Goal: Task Accomplishment & Management: Complete application form

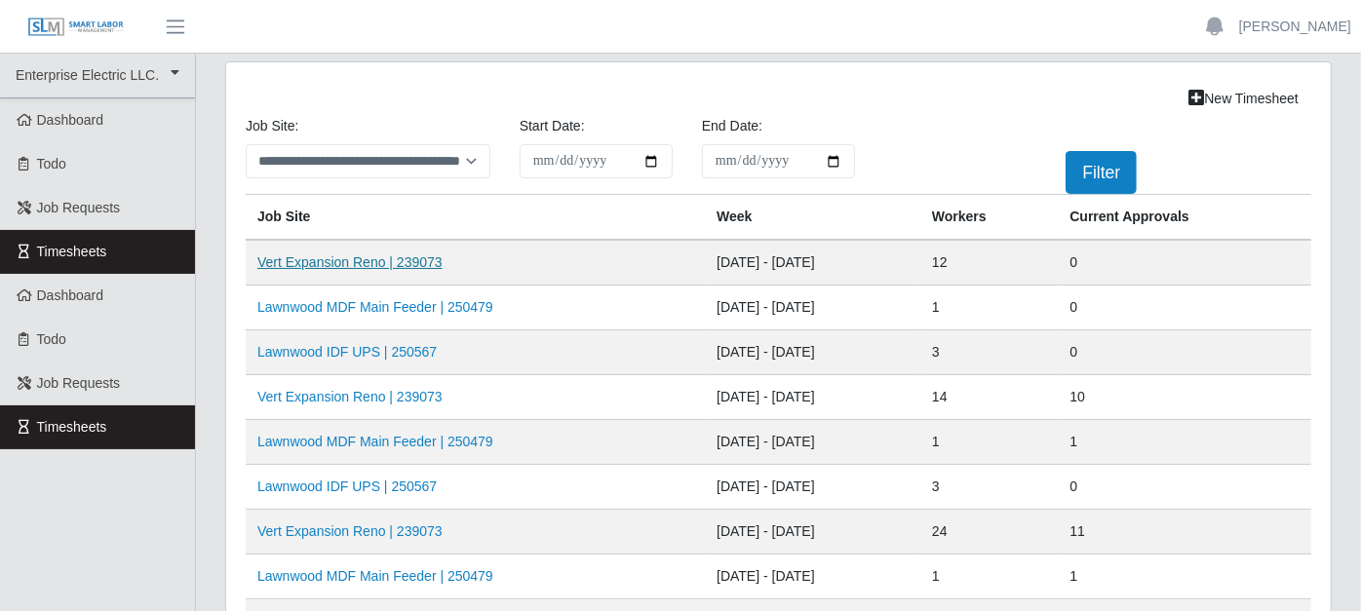
click at [414, 260] on link "Vert Expansion Reno | 239073" at bounding box center [349, 262] width 185 height 16
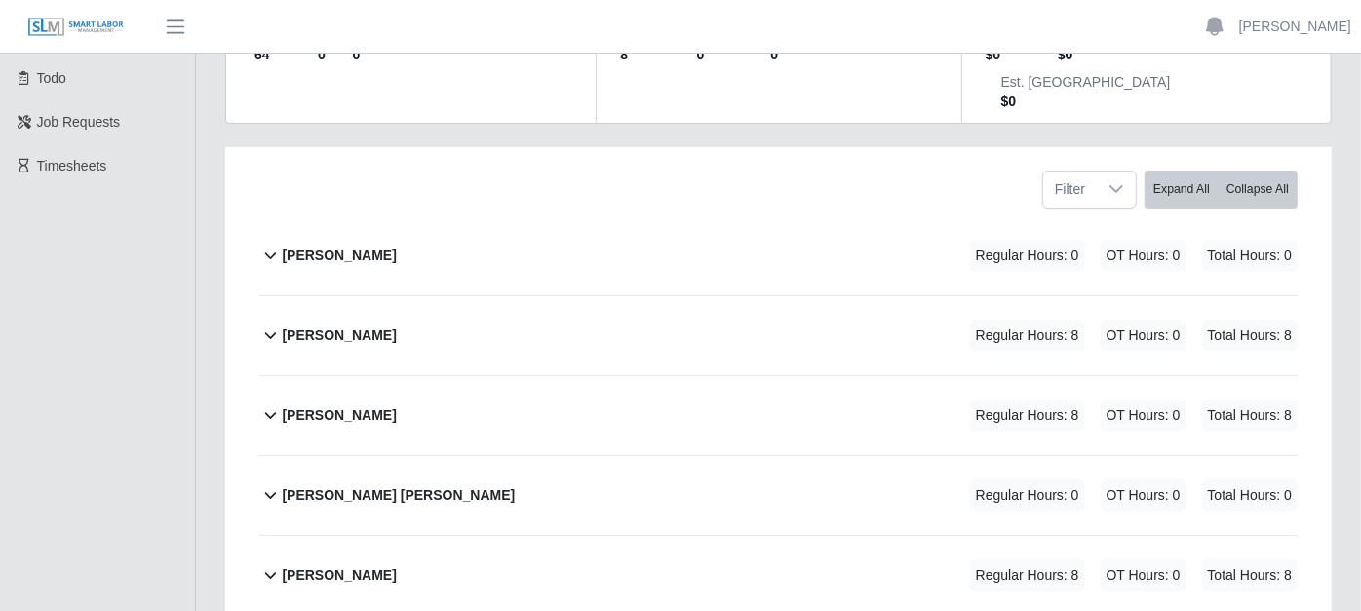
scroll to position [325, 0]
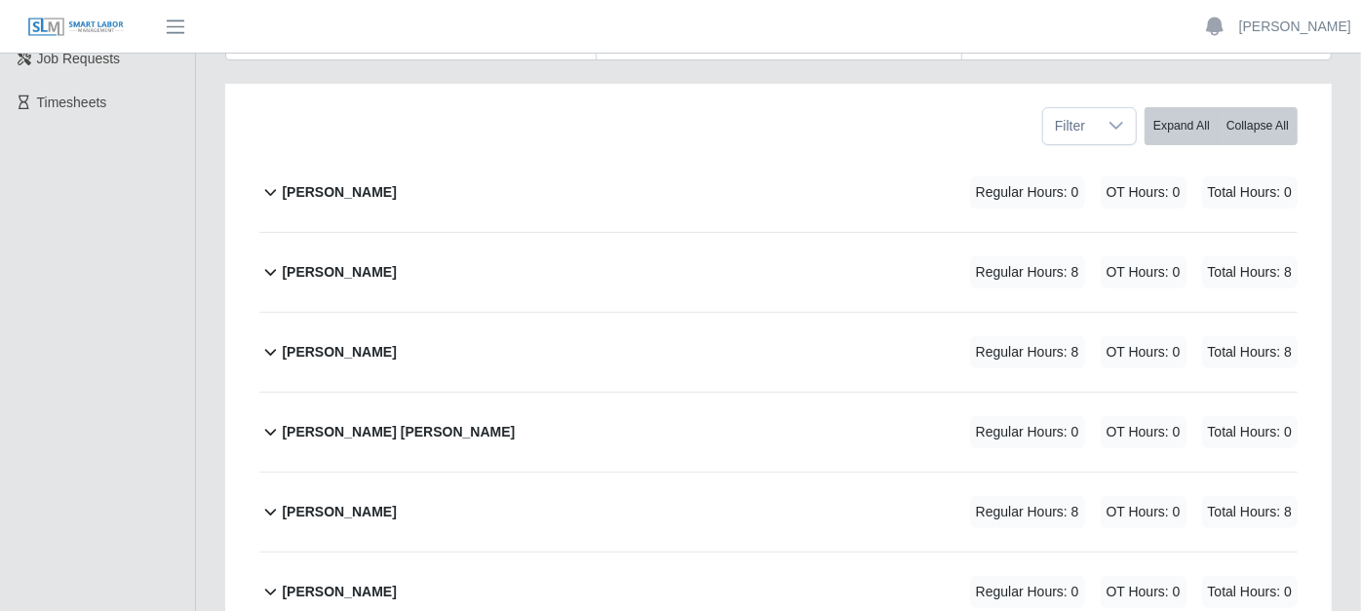
click at [278, 260] on icon at bounding box center [270, 271] width 22 height 23
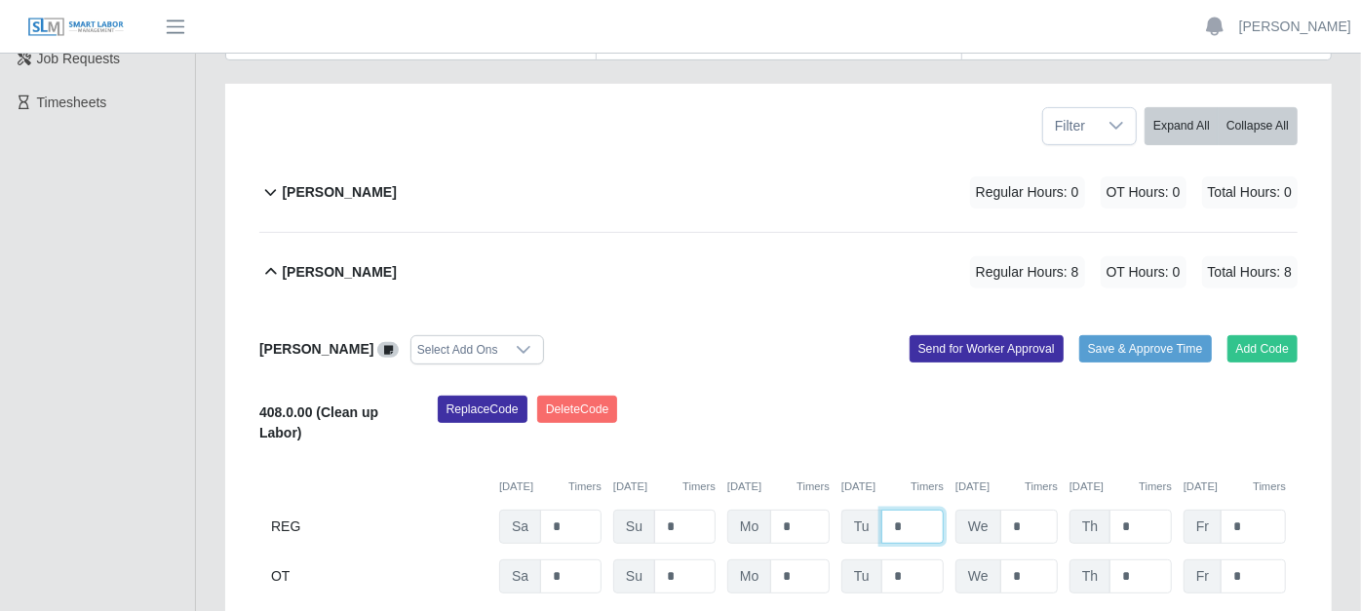
click at [911, 510] on input "*" at bounding box center [912, 527] width 62 height 34
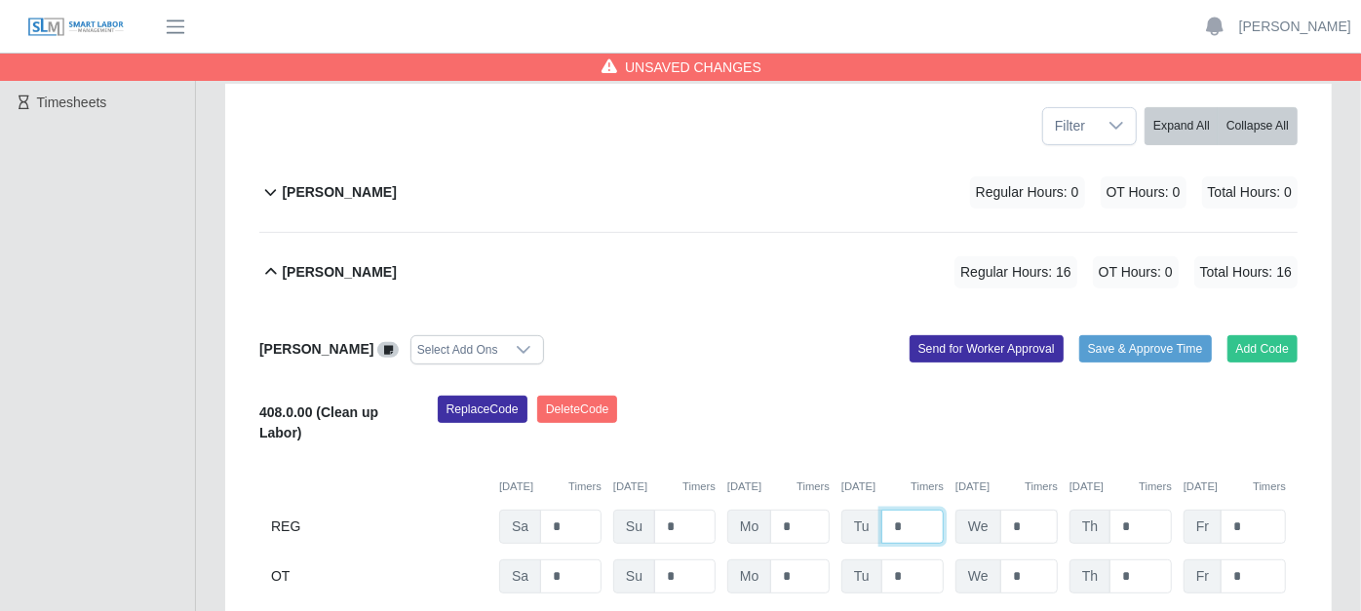
type input "*"
click at [1036, 510] on input "*" at bounding box center [1029, 527] width 58 height 34
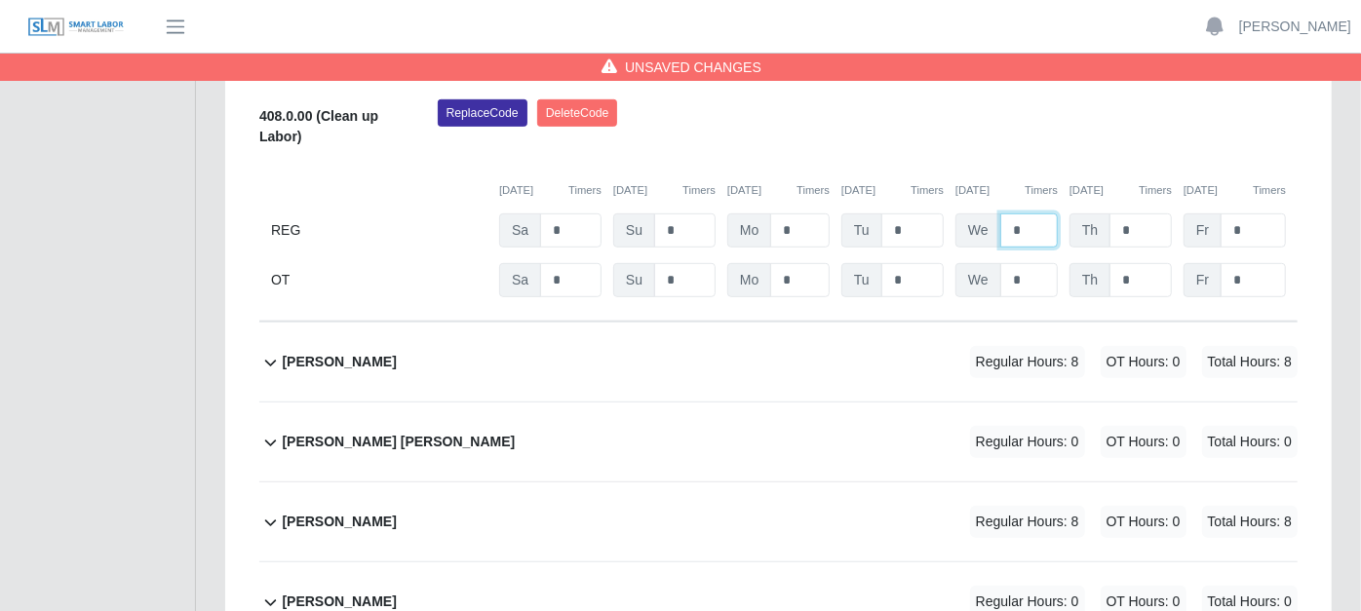
scroll to position [649, 0]
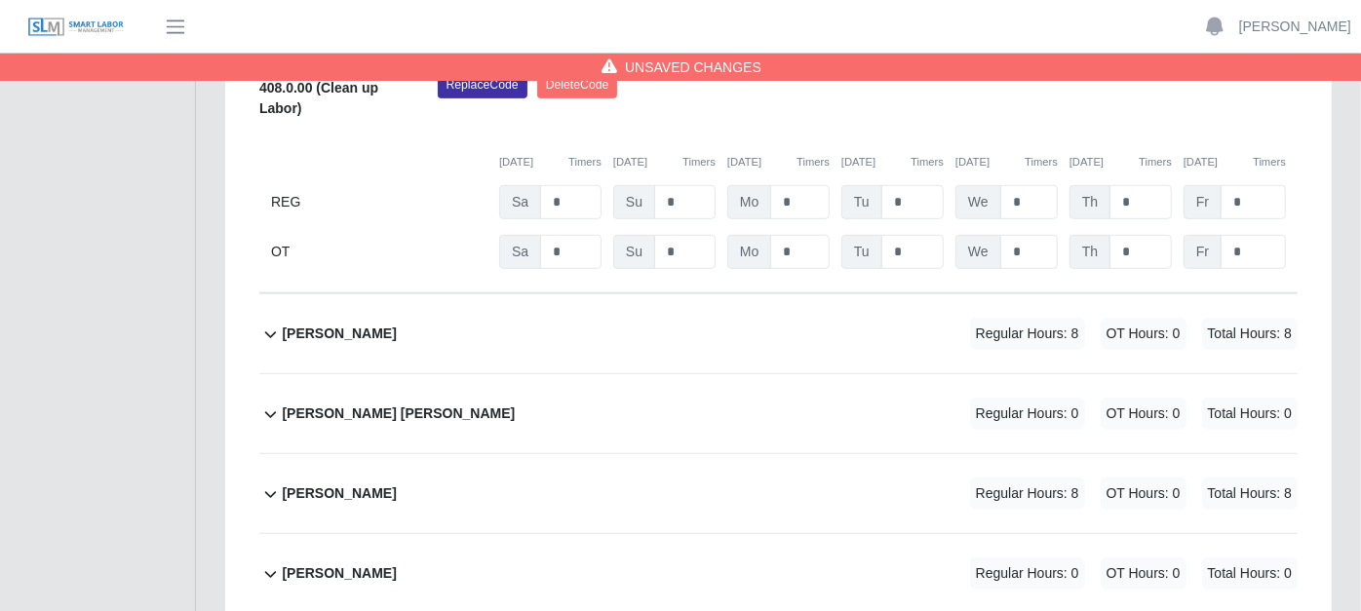
click at [271, 323] on icon at bounding box center [270, 334] width 22 height 23
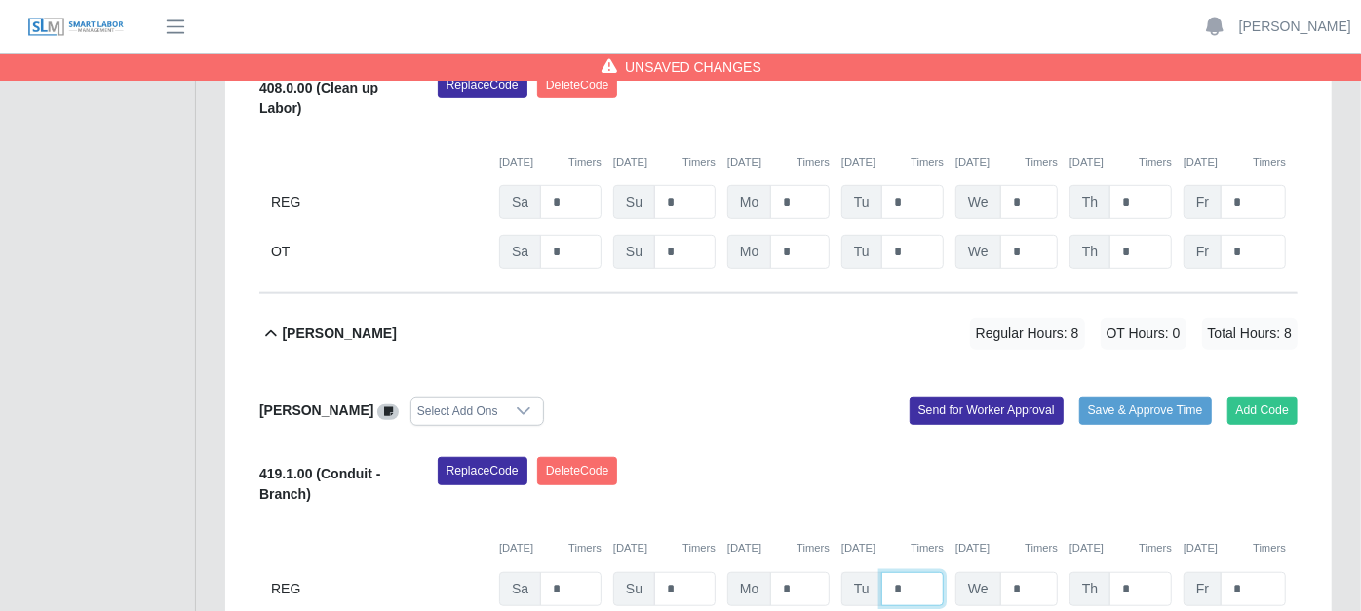
click at [913, 572] on input "*" at bounding box center [912, 589] width 62 height 34
type input "*"
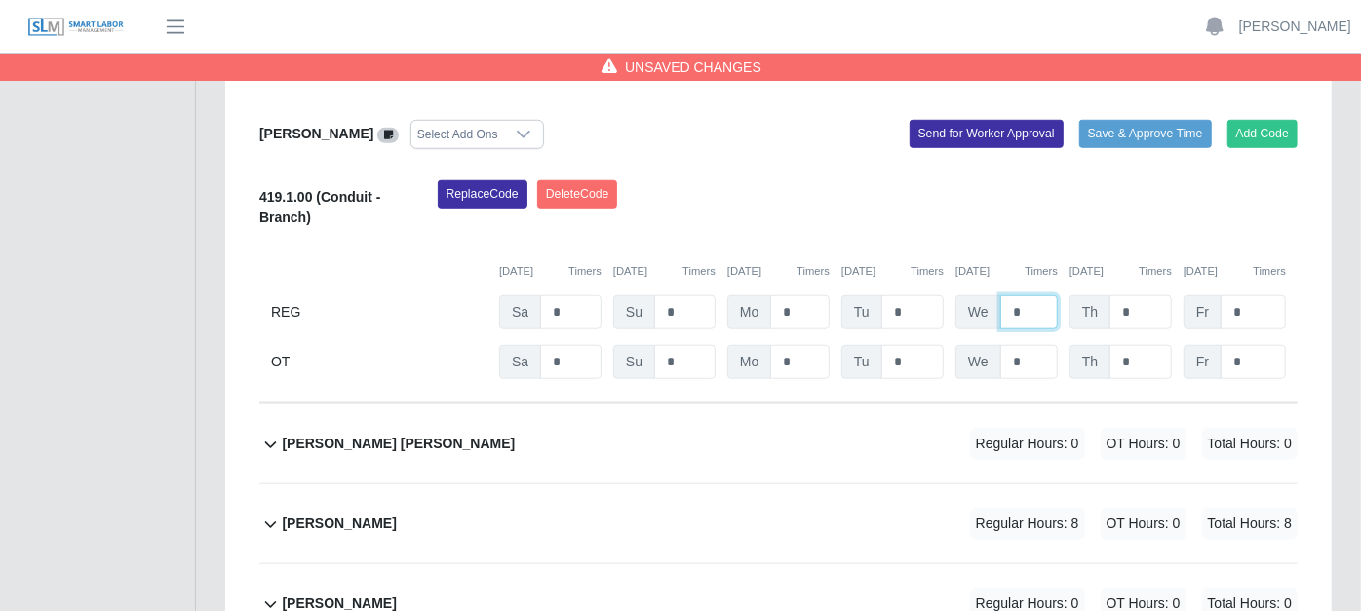
scroll to position [975, 0]
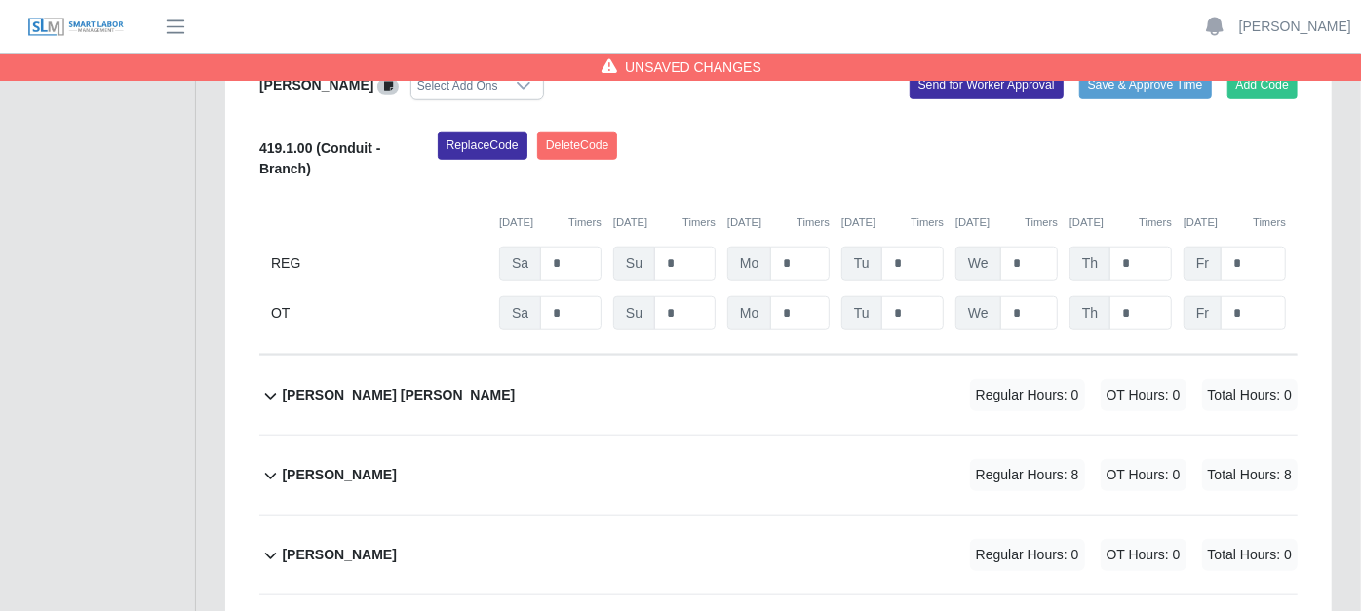
click at [264, 464] on icon at bounding box center [270, 475] width 22 height 23
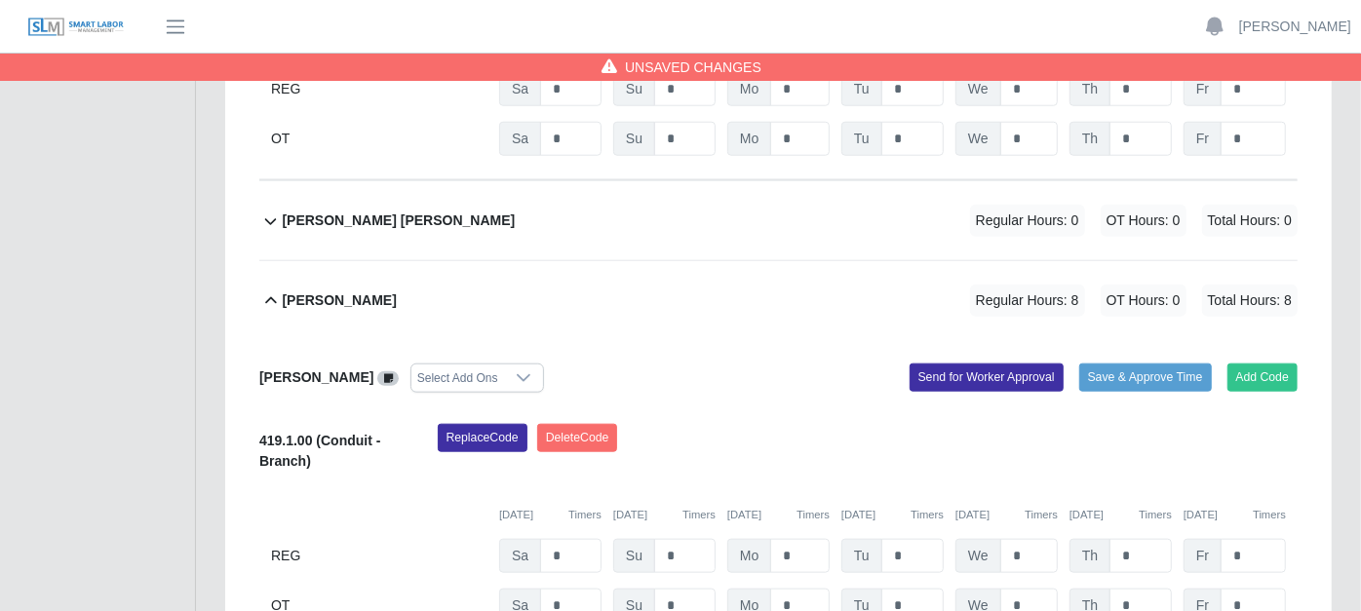
scroll to position [1191, 0]
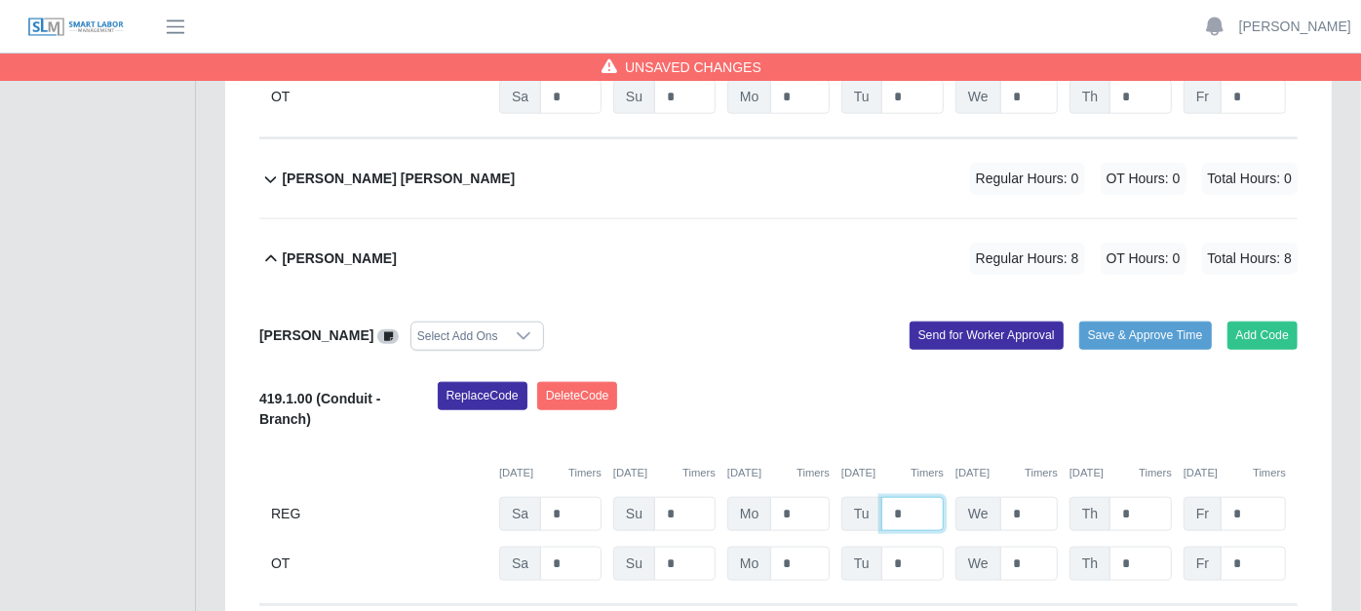
click at [919, 497] on input "*" at bounding box center [912, 514] width 62 height 34
type input "*"
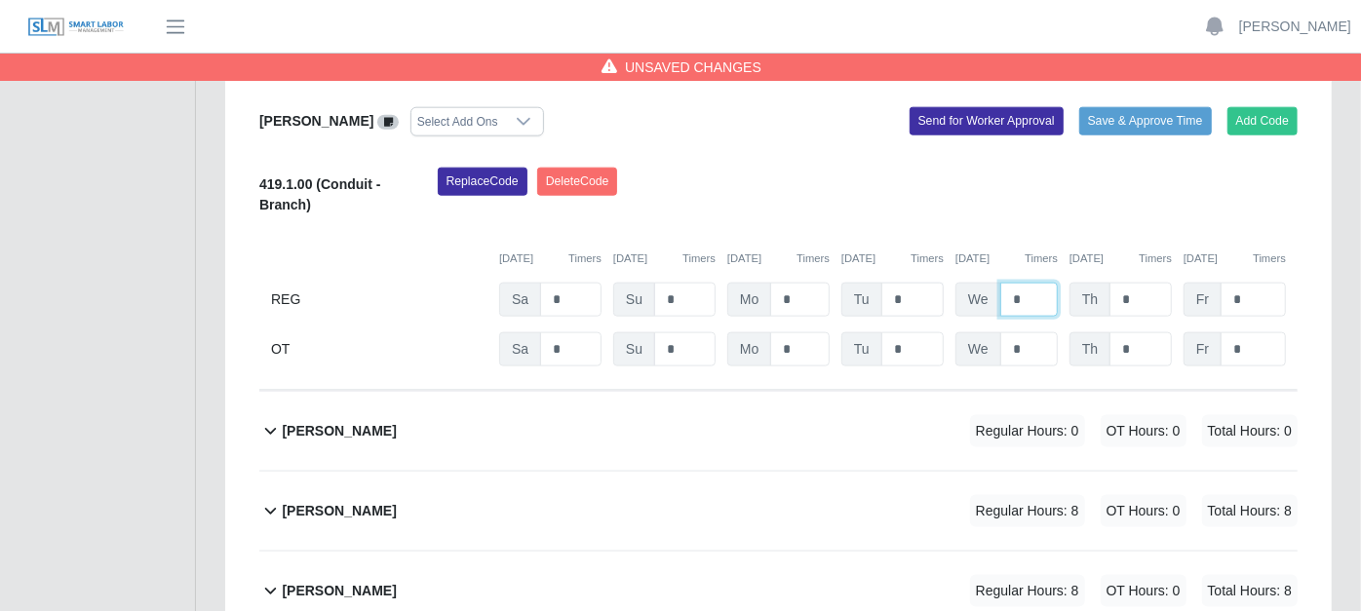
scroll to position [1408, 0]
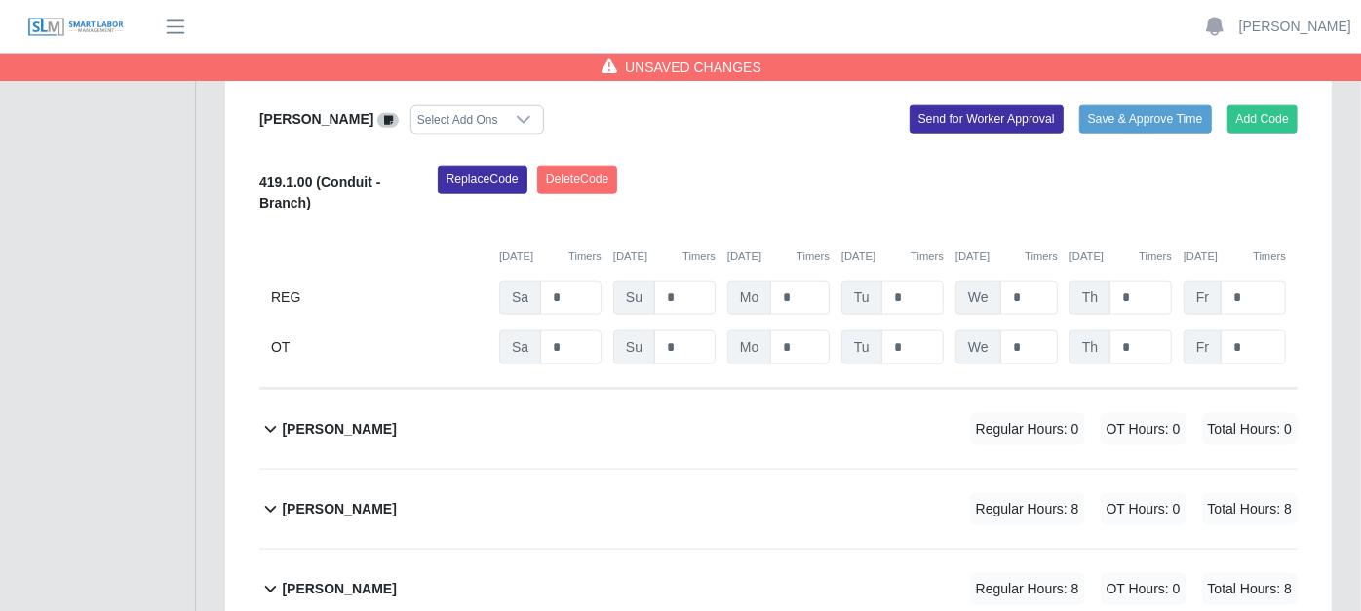
click at [277, 417] on icon at bounding box center [270, 428] width 22 height 23
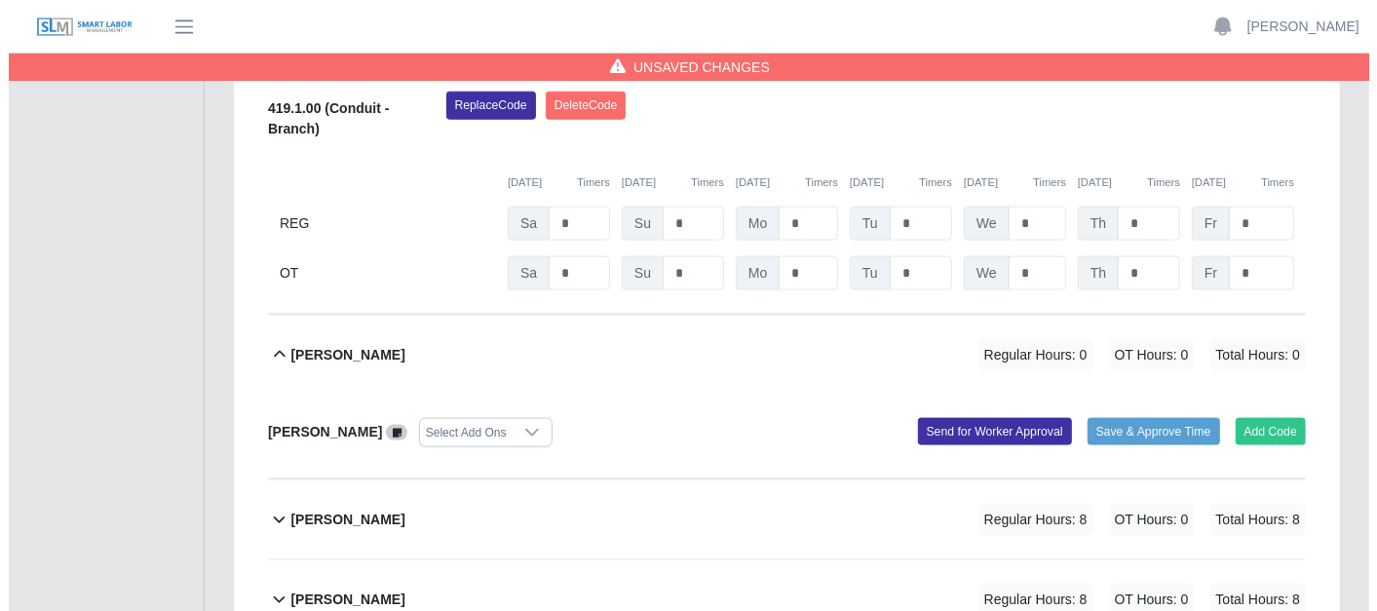
scroll to position [1516, 0]
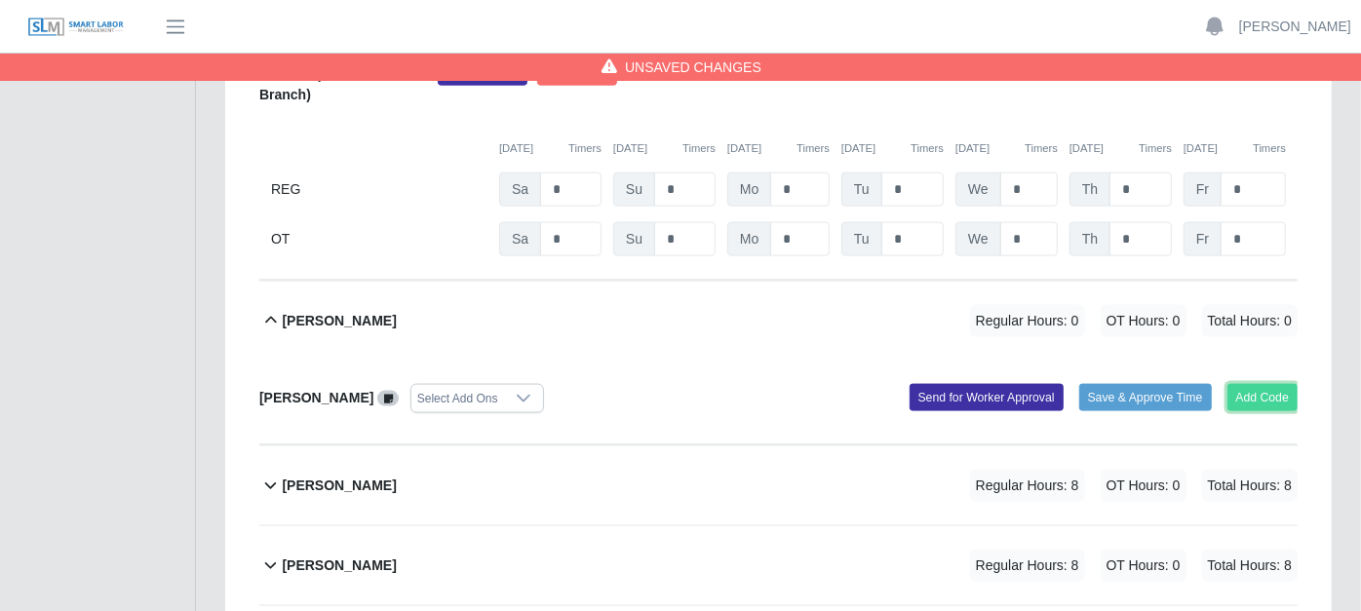
click at [1272, 384] on button "Add Code" at bounding box center [1262, 397] width 71 height 27
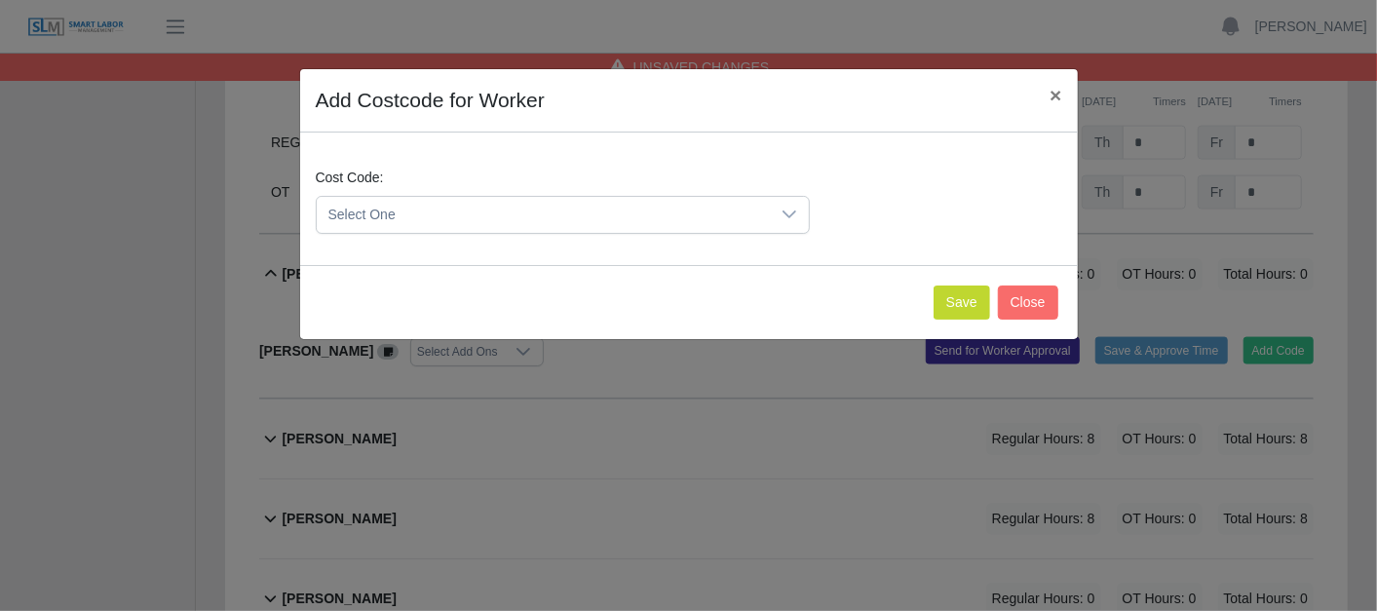
click at [791, 210] on icon at bounding box center [790, 215] width 16 height 16
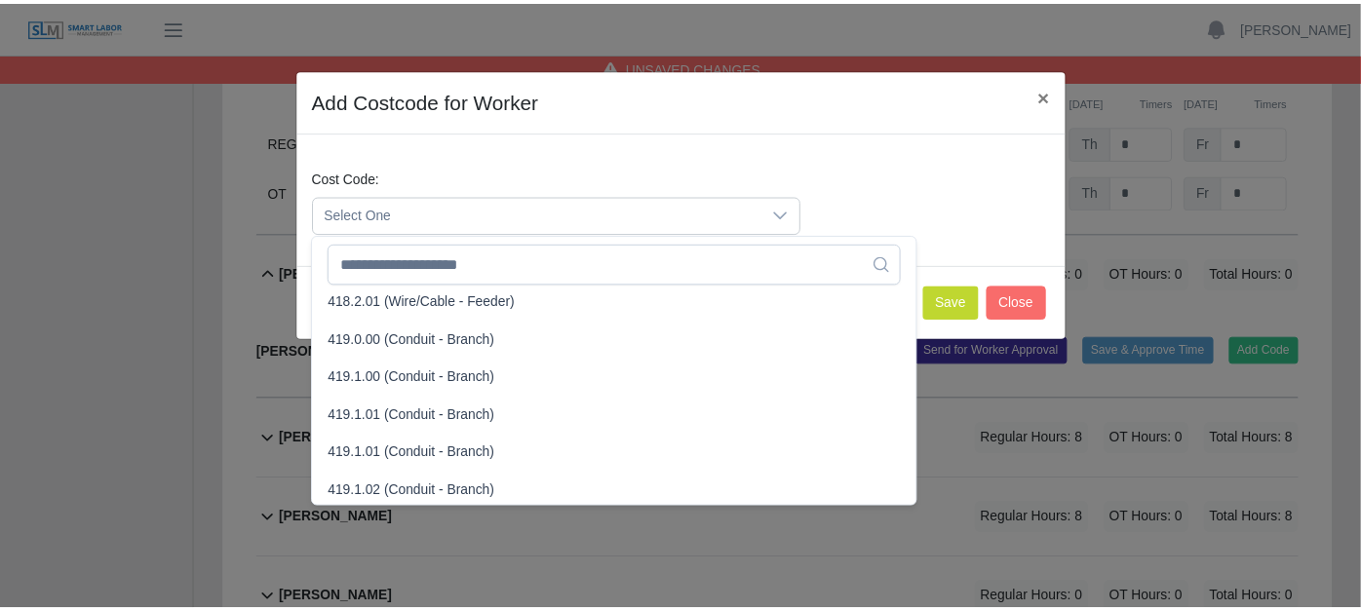
scroll to position [1083, 0]
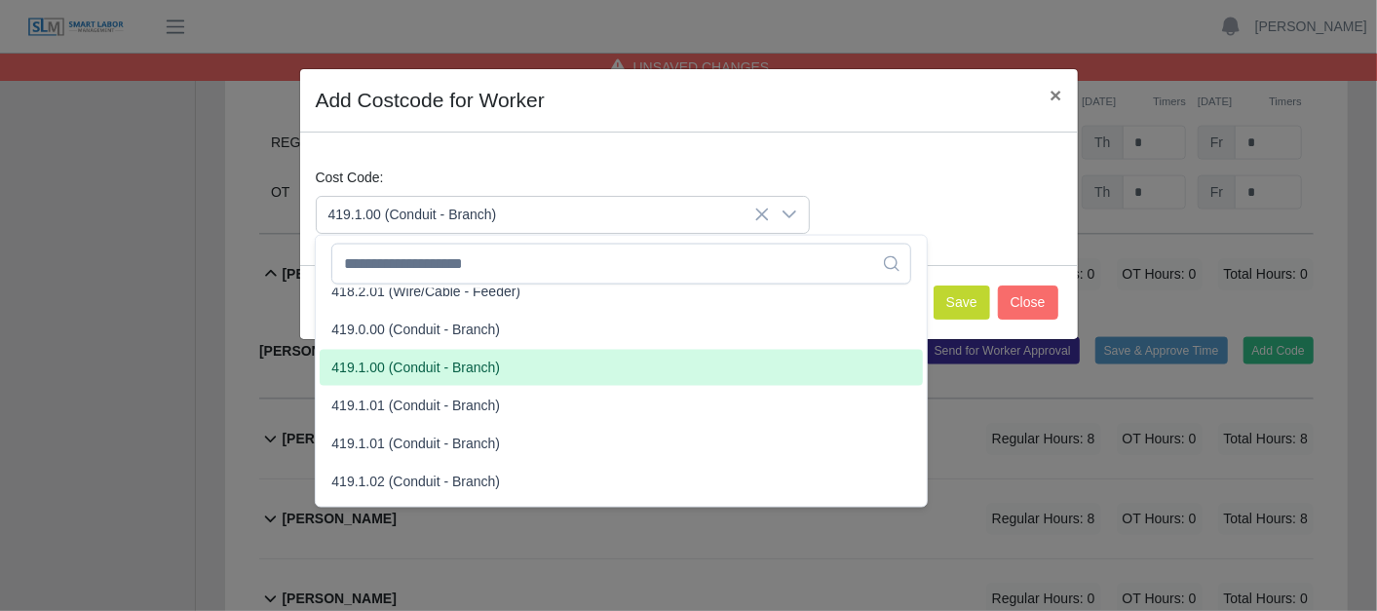
click at [387, 361] on span "419.1.00 (Conduit - Branch)" at bounding box center [415, 368] width 169 height 20
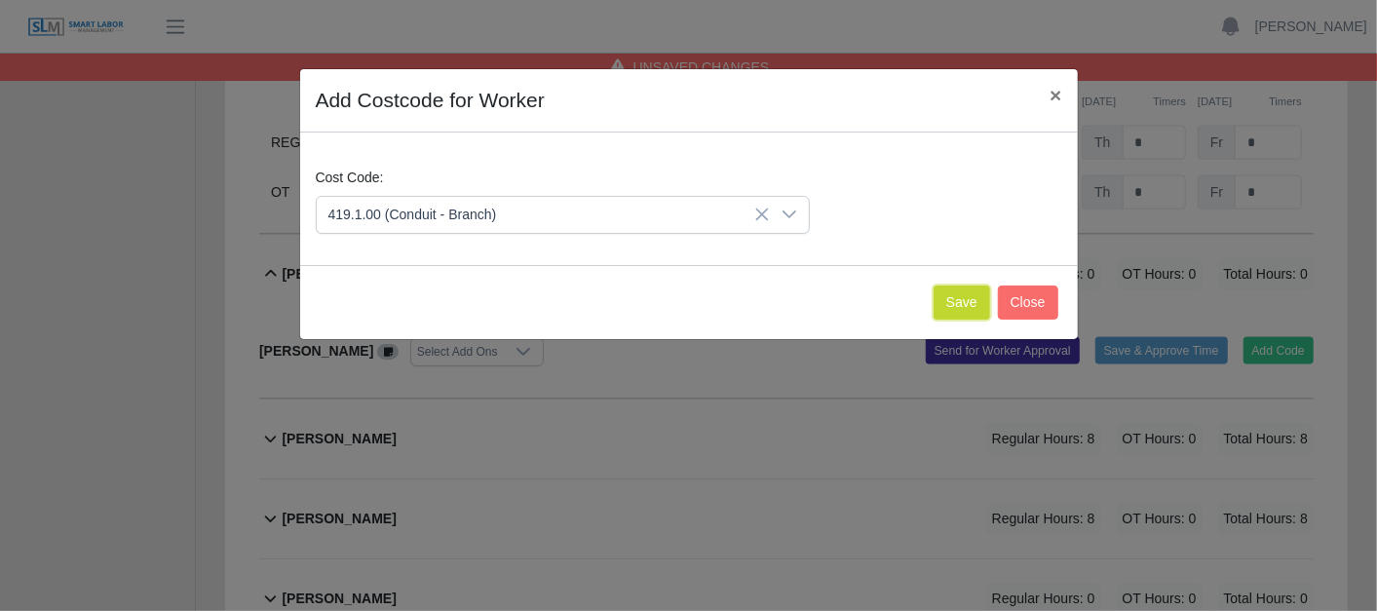
click at [960, 297] on button "Save" at bounding box center [962, 303] width 57 height 34
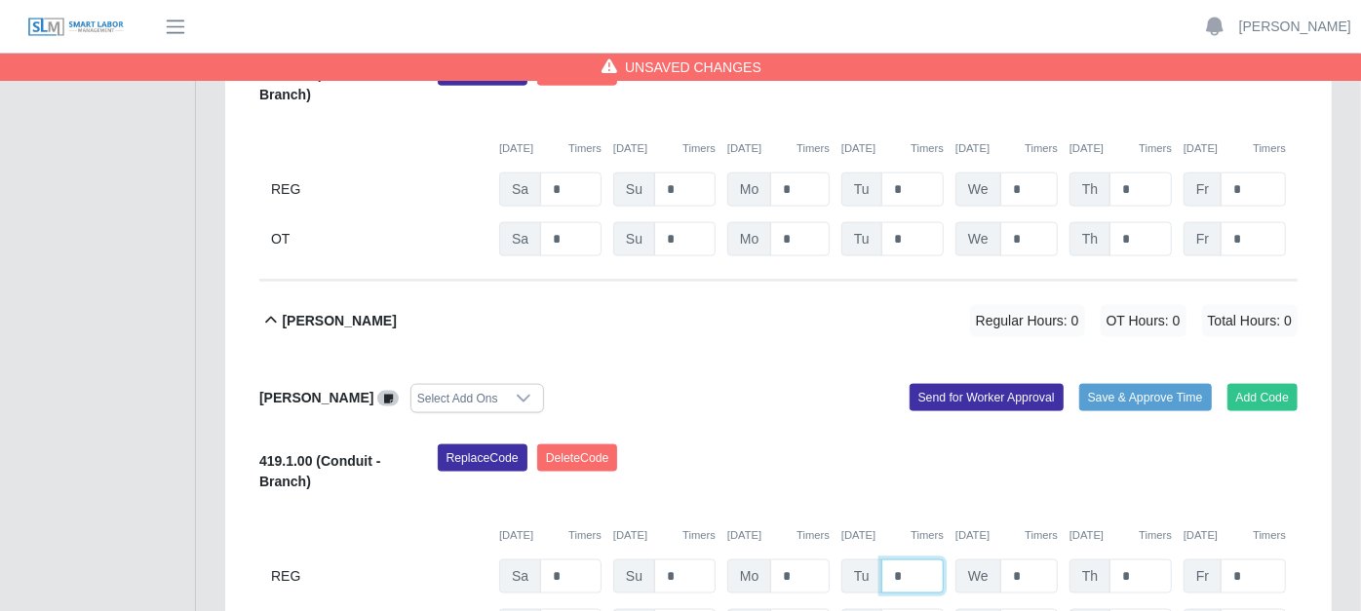
click at [910, 560] on input "*" at bounding box center [912, 577] width 62 height 34
type input "*"
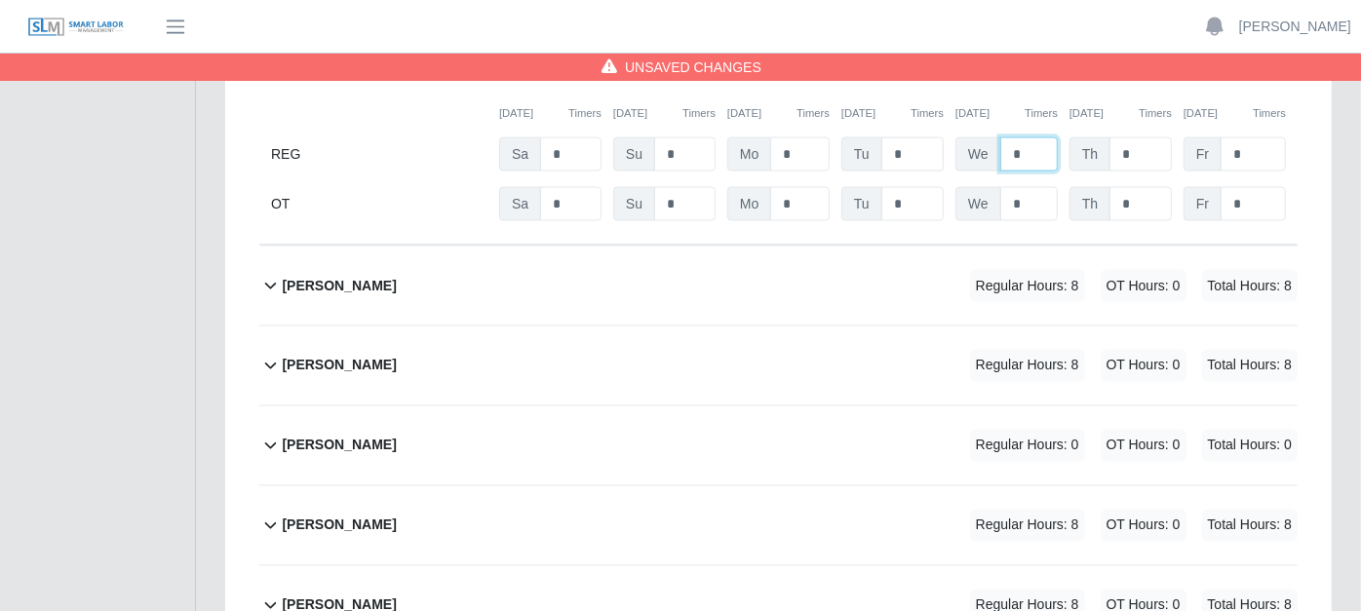
scroll to position [1950, 0]
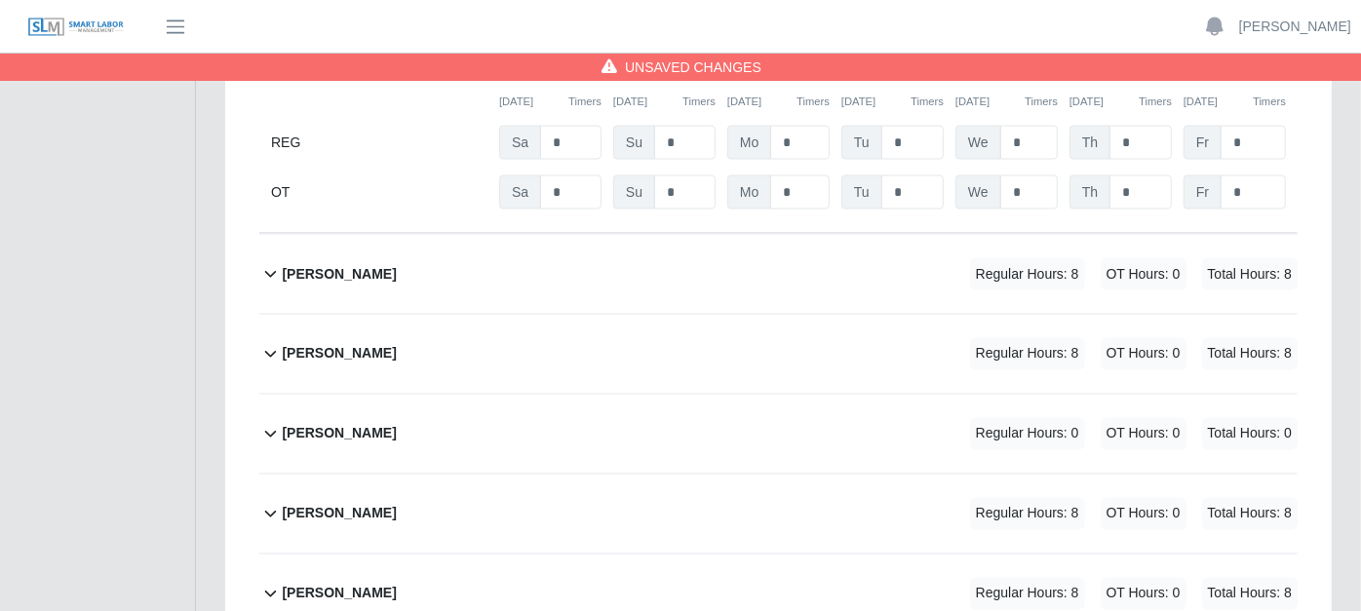
click at [271, 262] on icon at bounding box center [270, 273] width 22 height 23
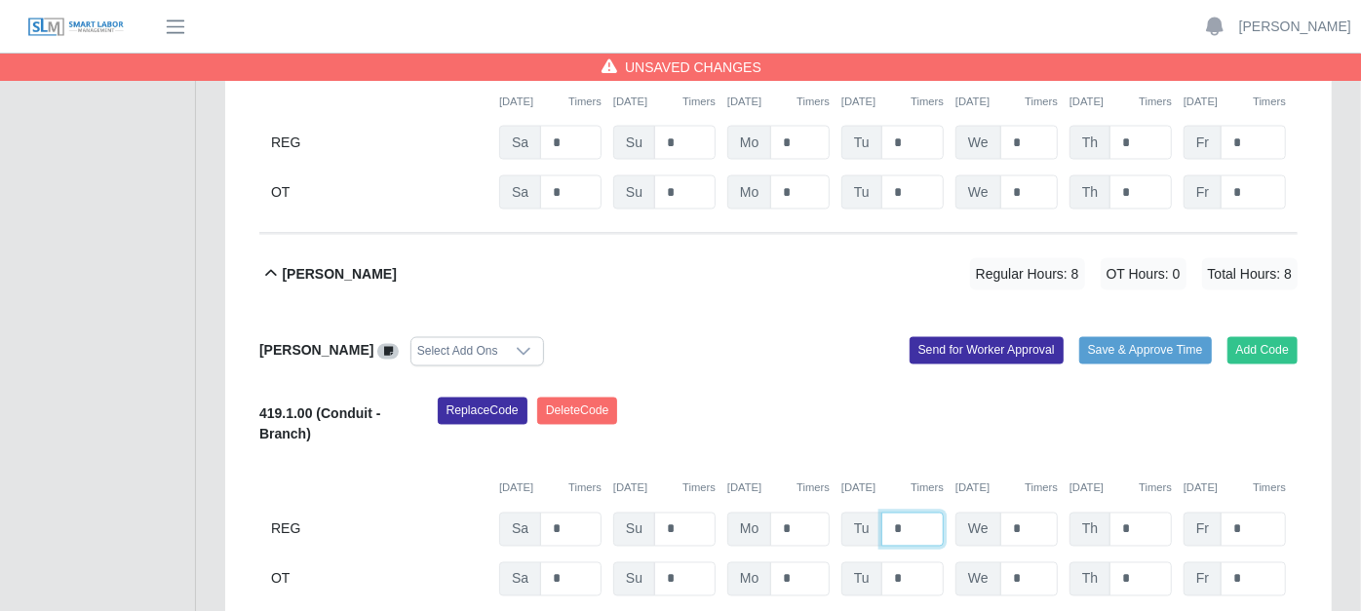
click at [928, 513] on input "*" at bounding box center [912, 530] width 62 height 34
type input "*"
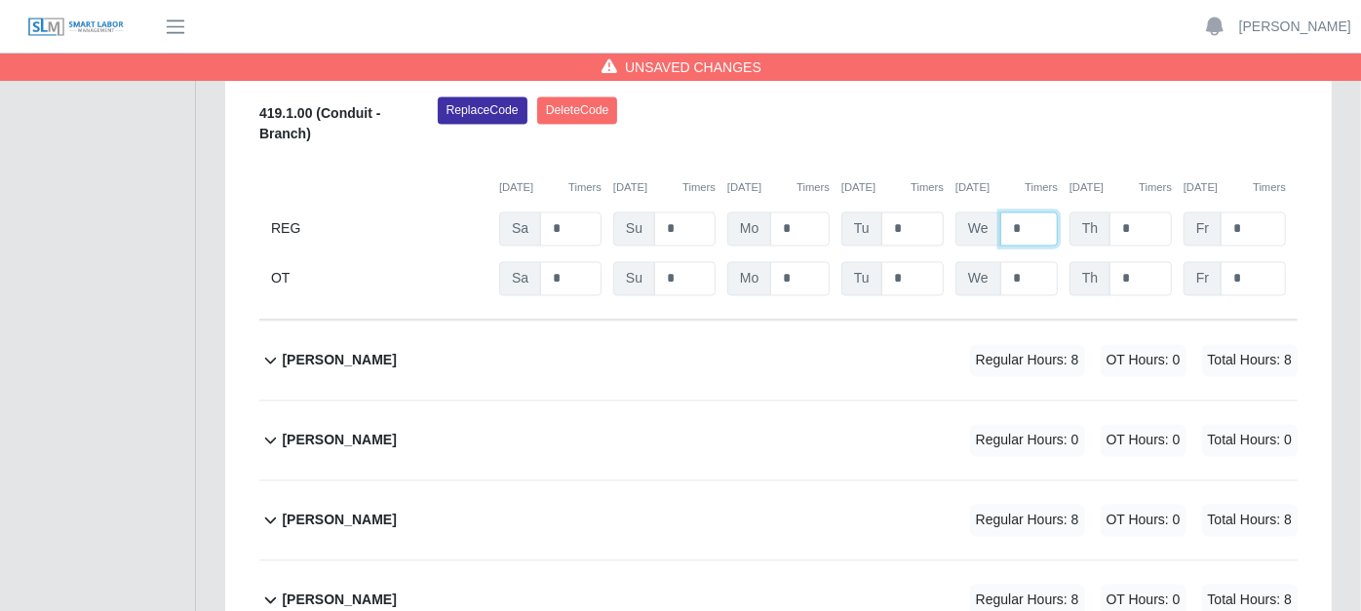
scroll to position [2274, 0]
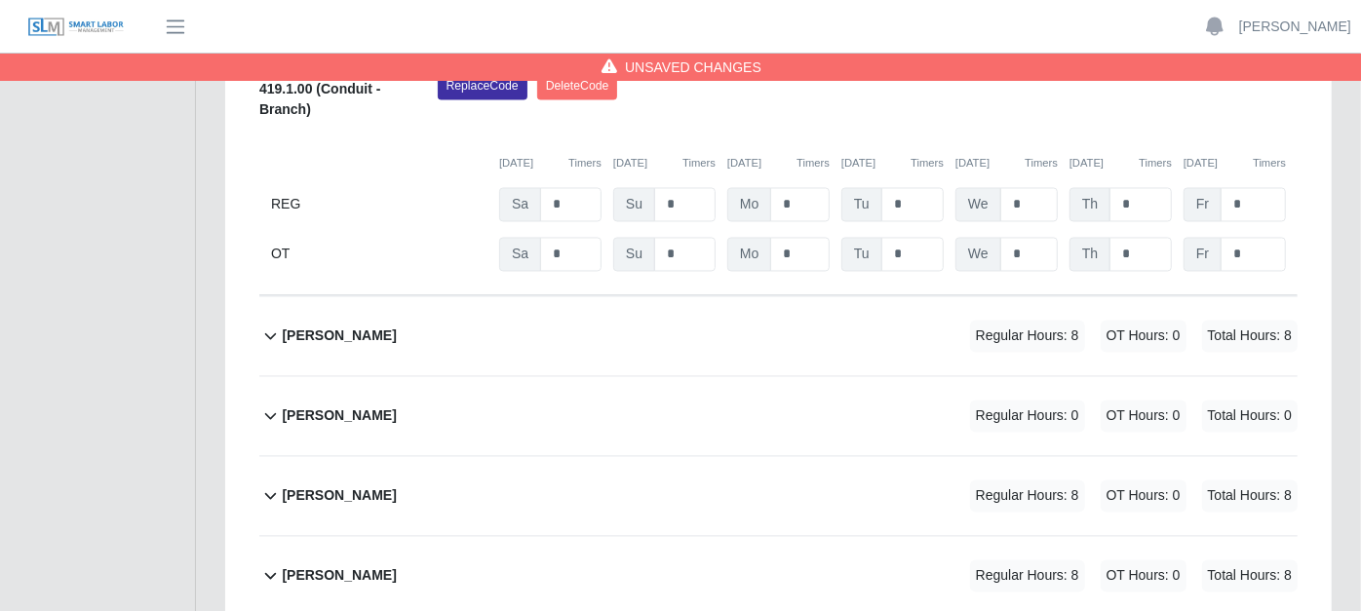
click at [266, 325] on icon at bounding box center [270, 336] width 22 height 23
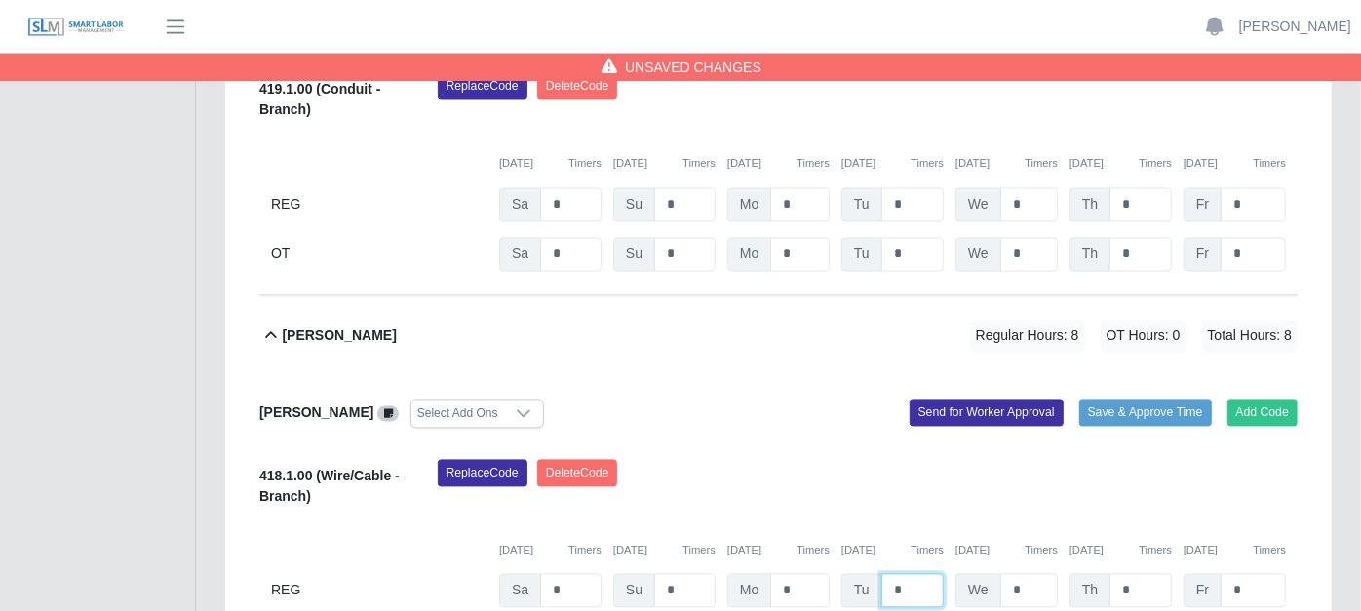
click at [911, 574] on input "*" at bounding box center [912, 591] width 62 height 34
type input "*"
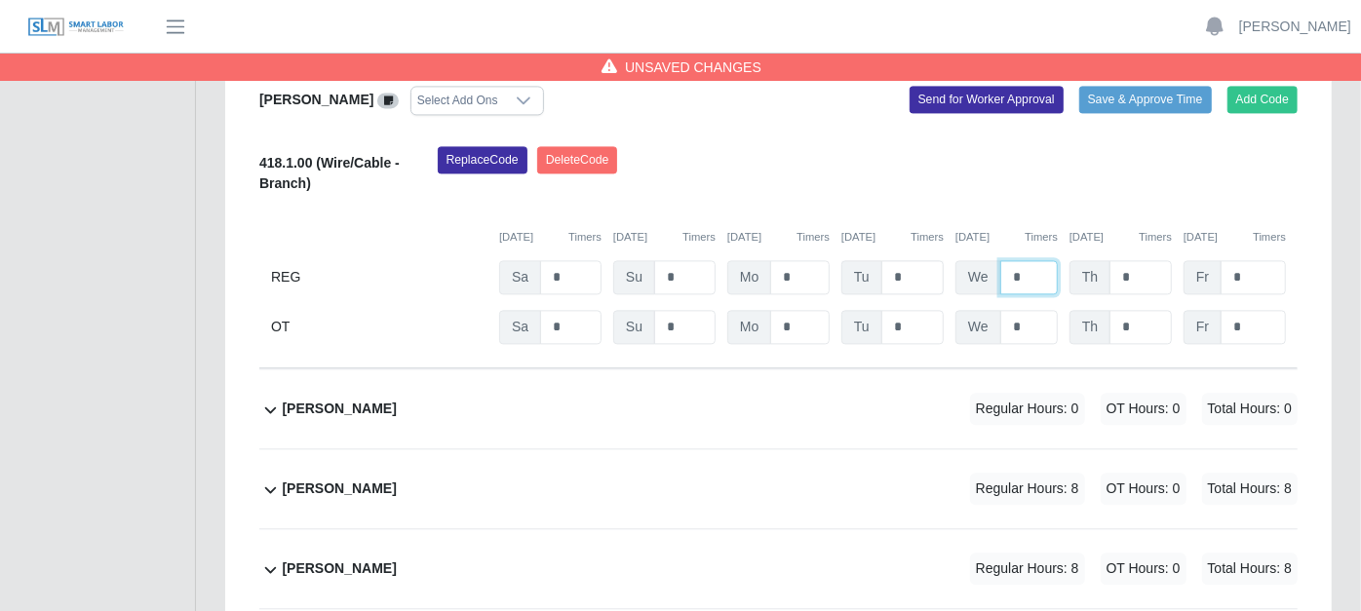
scroll to position [2599, 0]
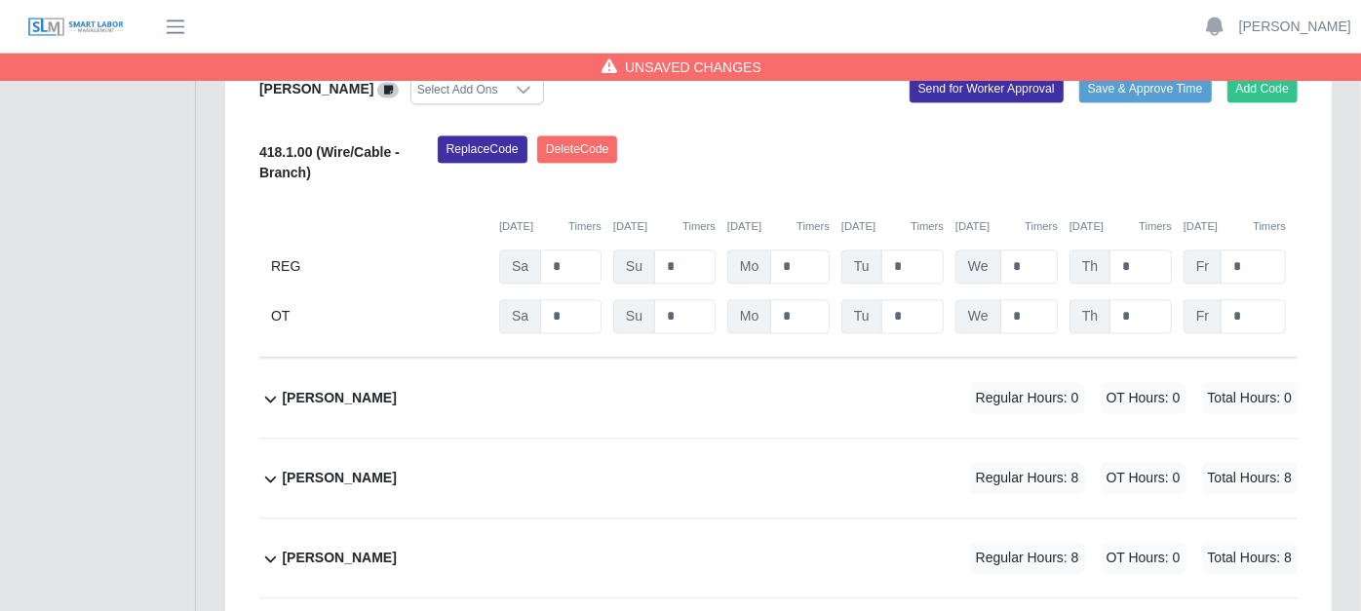
click at [267, 467] on icon at bounding box center [270, 478] width 22 height 23
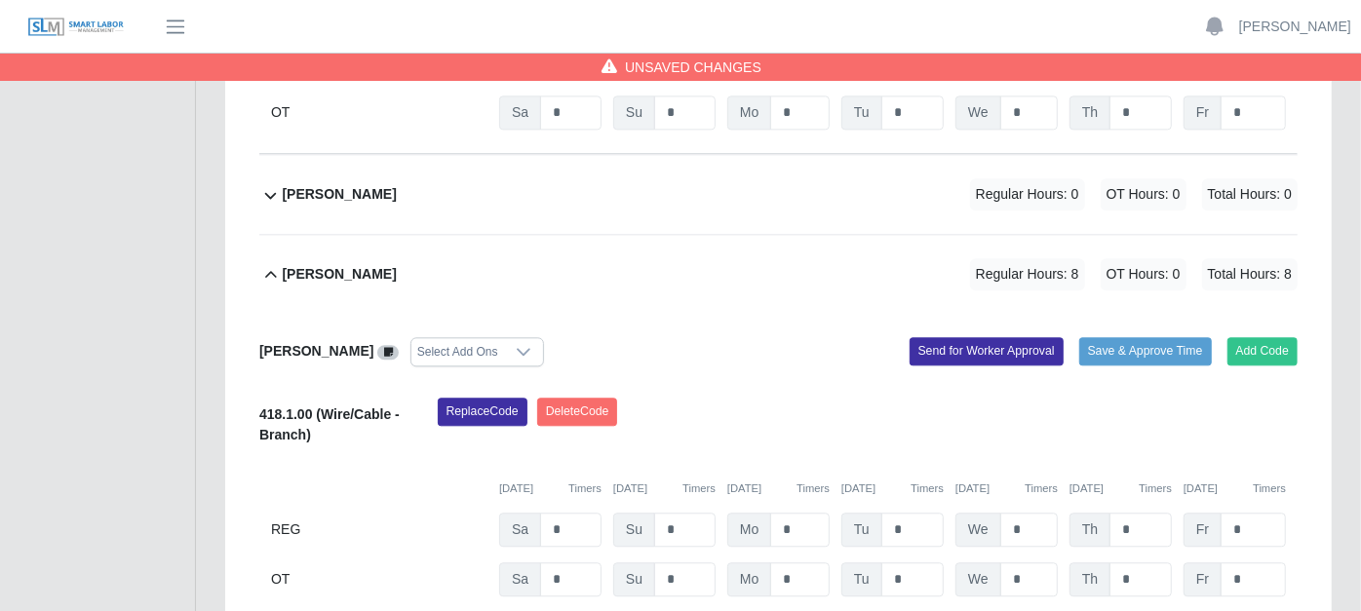
scroll to position [2815, 0]
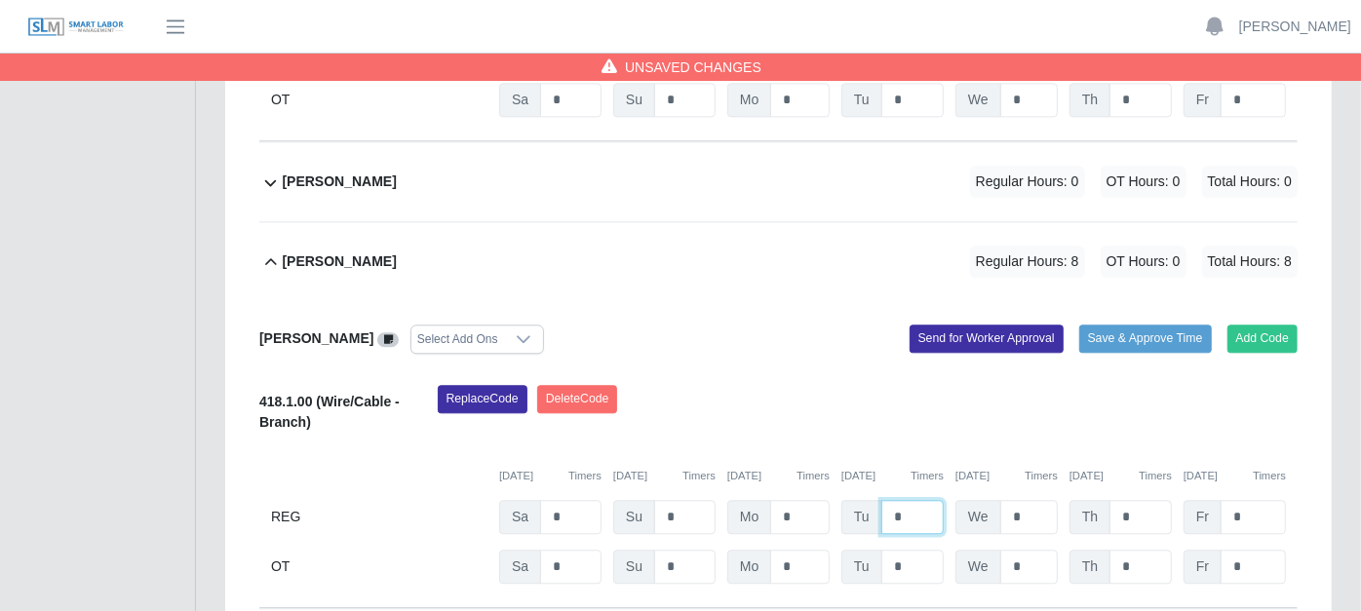
click at [909, 500] on input "*" at bounding box center [912, 517] width 62 height 34
type input "*"
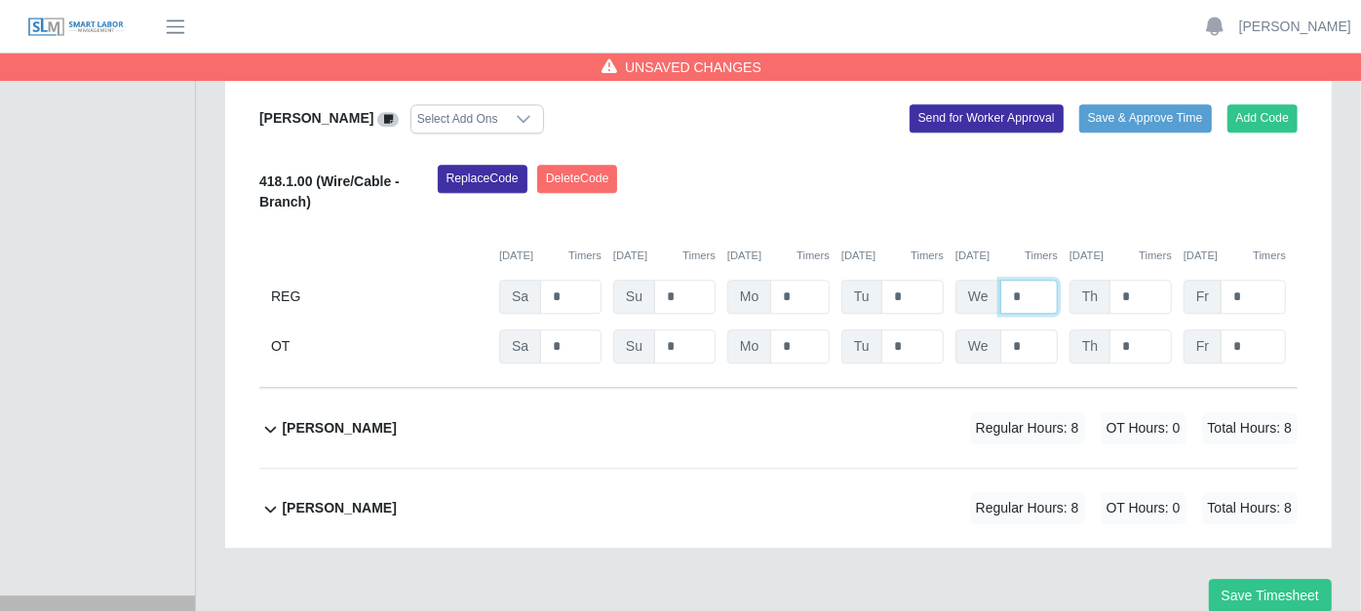
scroll to position [3060, 0]
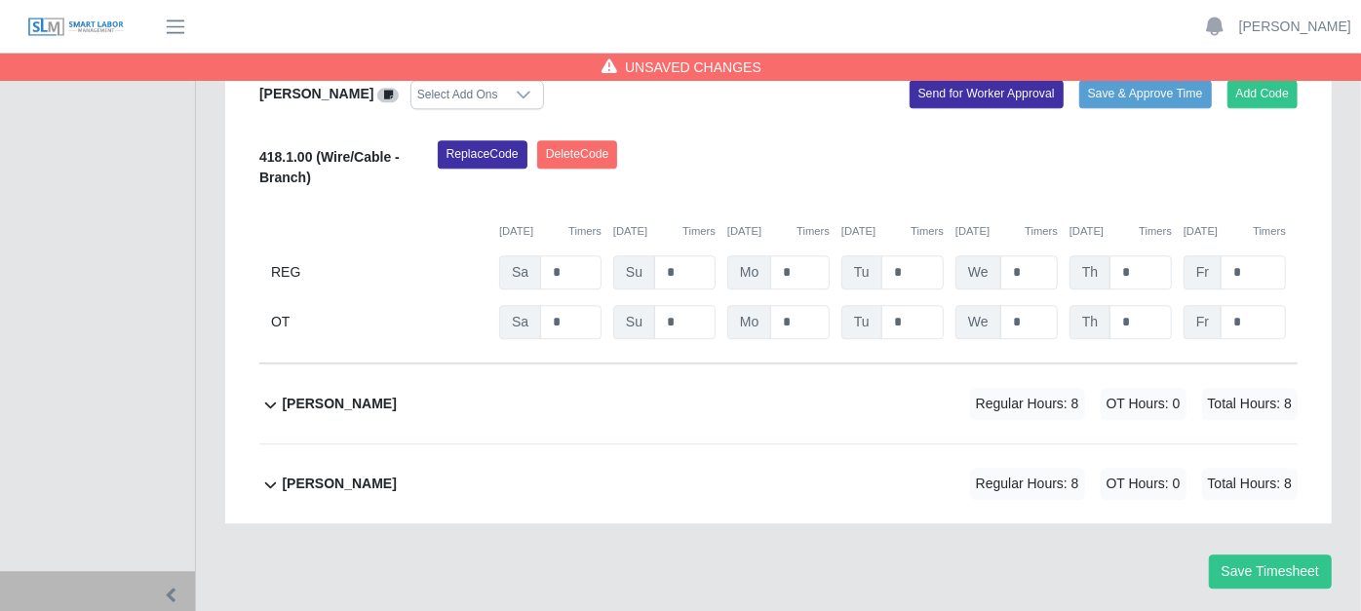
click at [267, 393] on icon at bounding box center [270, 404] width 22 height 23
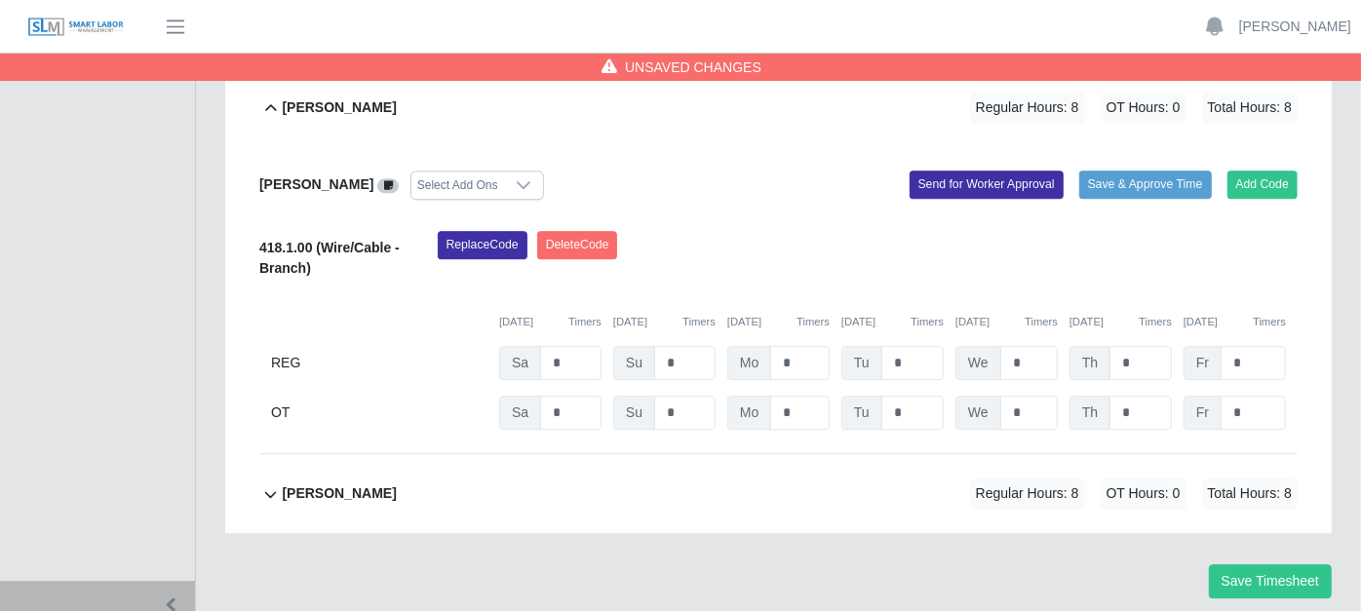
scroll to position [3366, 0]
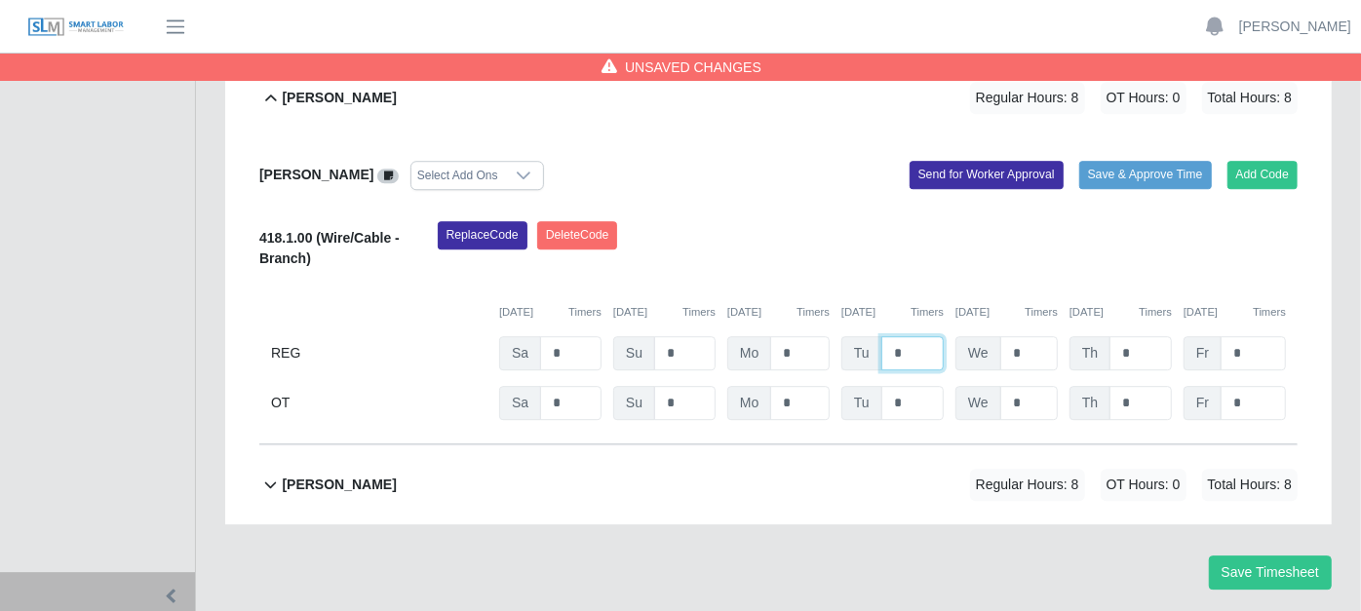
click at [909, 336] on input "*" at bounding box center [912, 353] width 62 height 34
type input "*"
click at [273, 473] on icon at bounding box center [270, 484] width 22 height 23
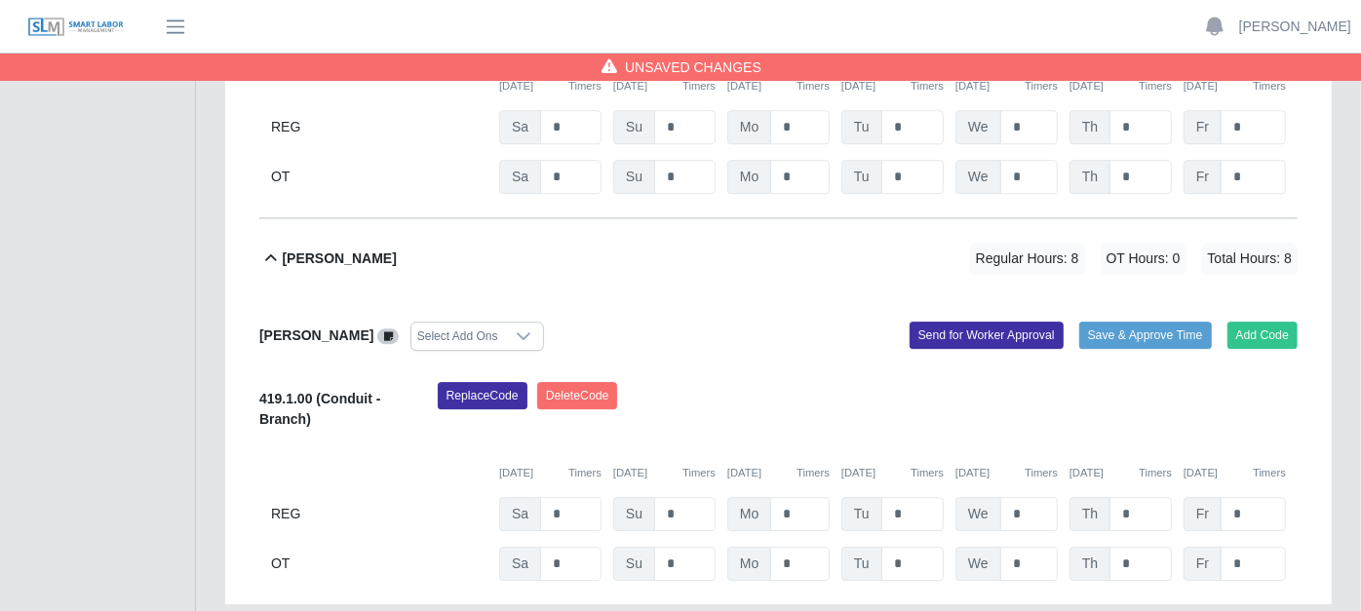
scroll to position [3672, 0]
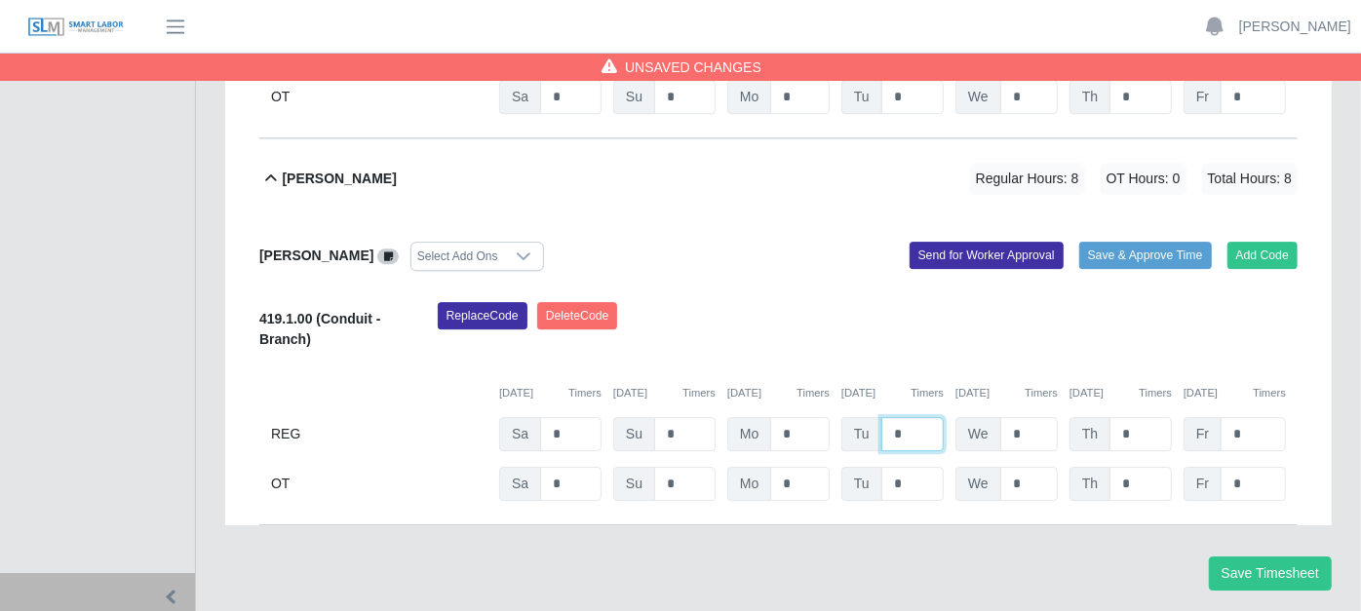
click at [928, 417] on input "*" at bounding box center [912, 434] width 62 height 34
type input "*"
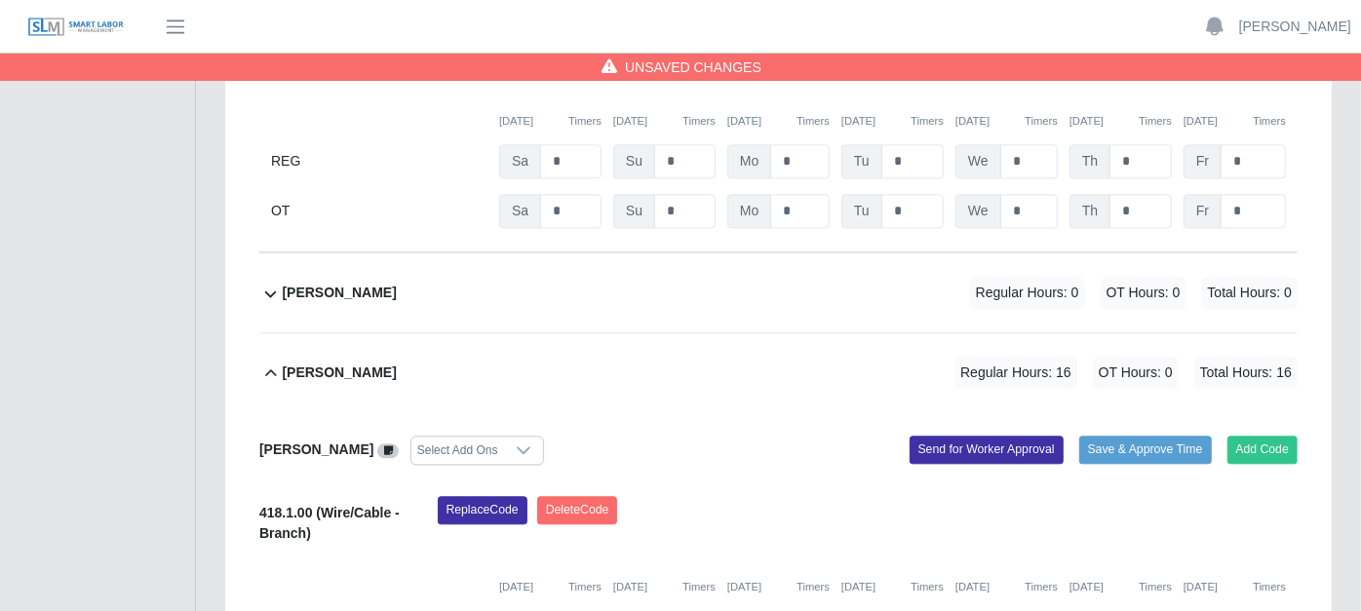
scroll to position [2697, 0]
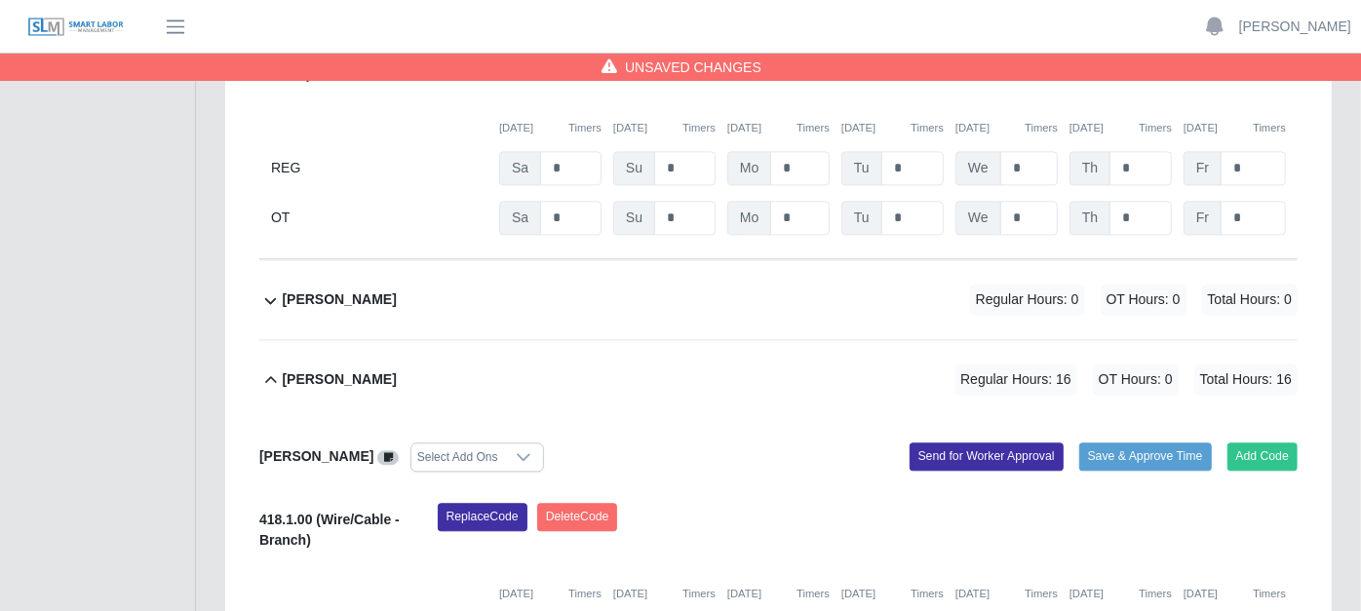
click at [270, 289] on icon at bounding box center [270, 300] width 22 height 23
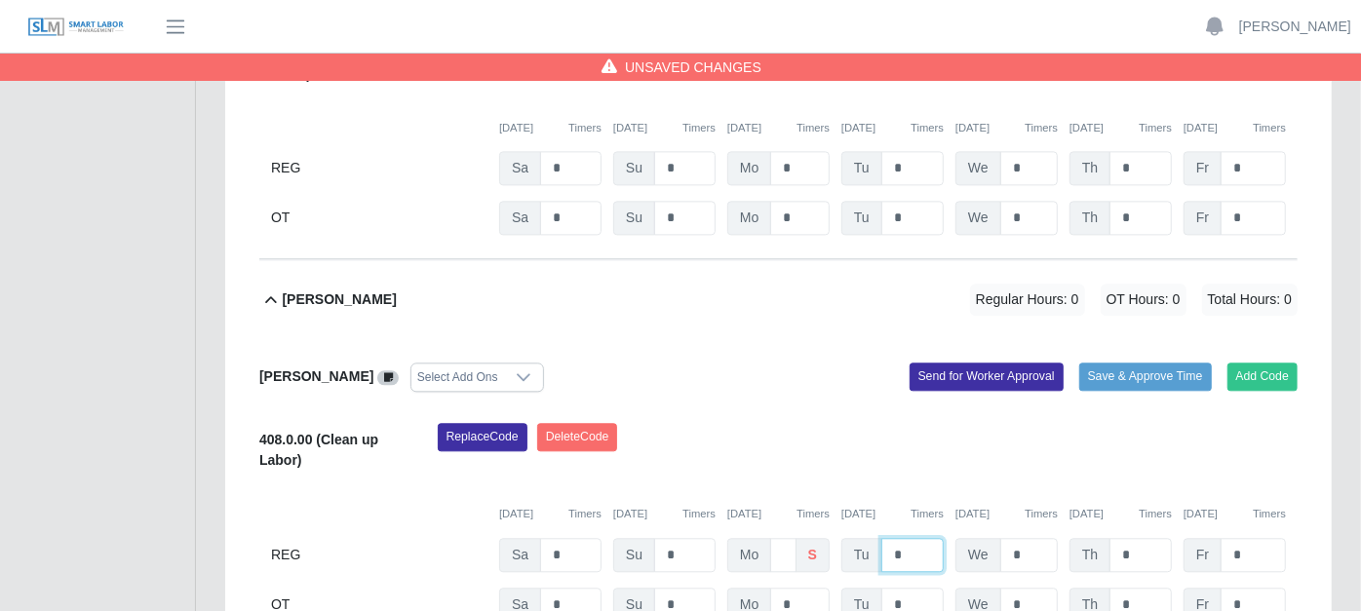
click at [910, 538] on input "*" at bounding box center [912, 555] width 62 height 34
type input "*"
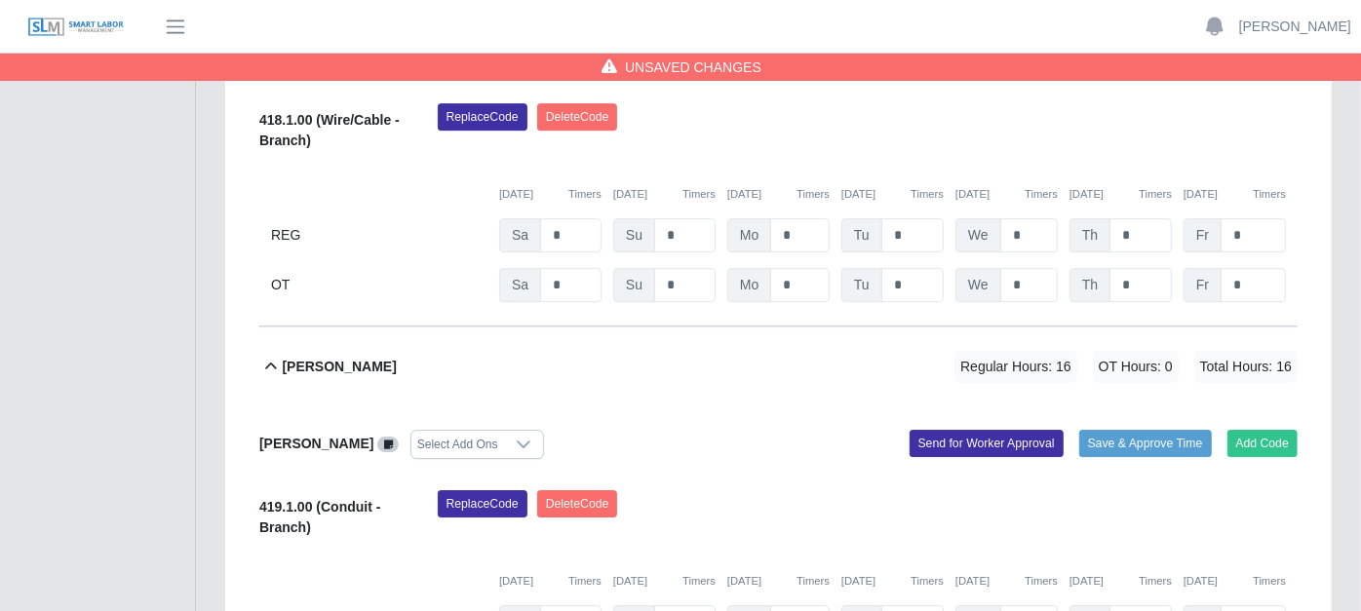
scroll to position [3978, 0]
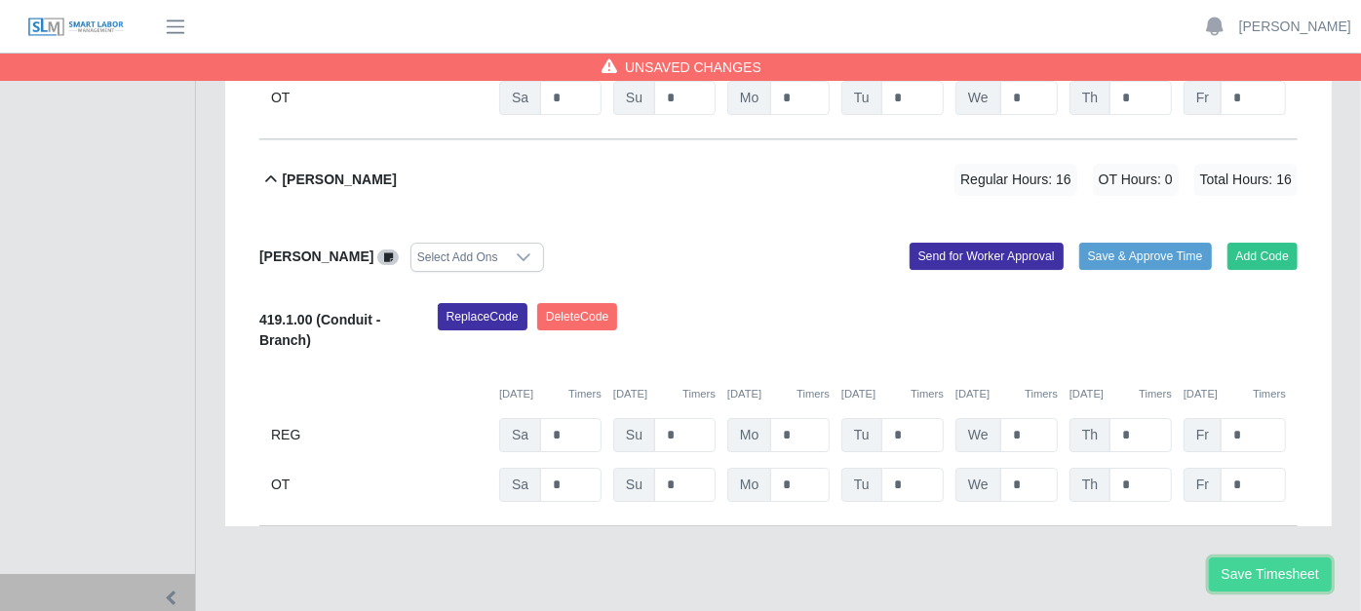
click at [1260, 558] on button "Save Timesheet" at bounding box center [1270, 575] width 123 height 34
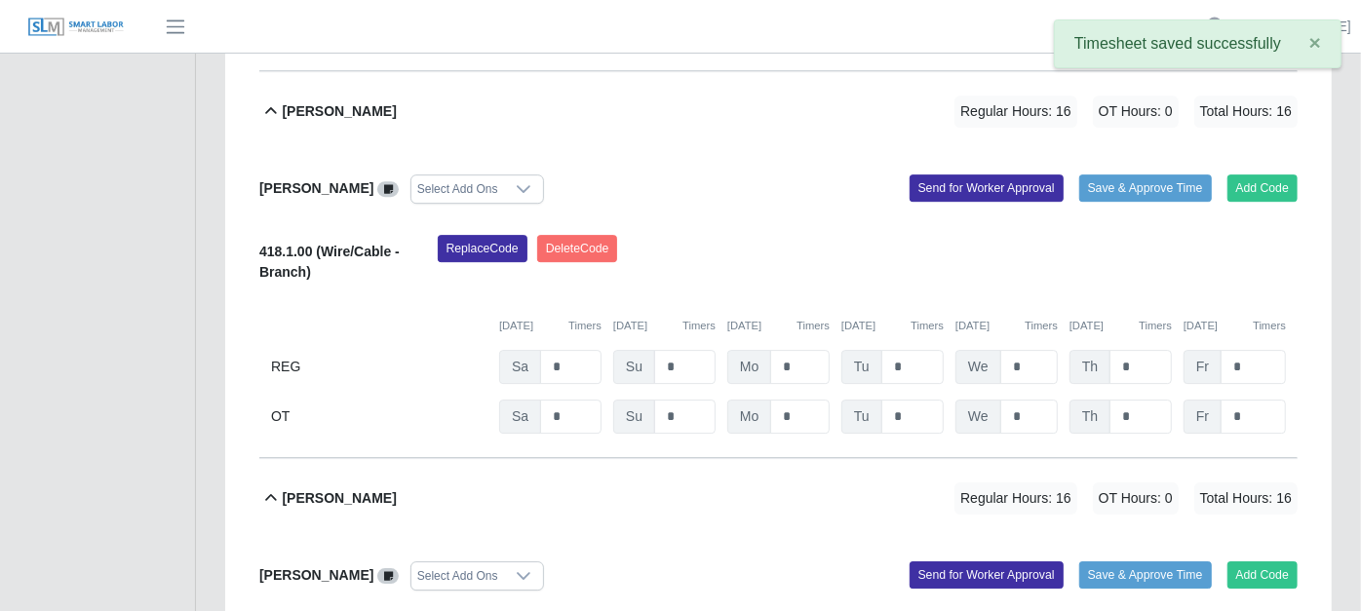
scroll to position [3220, 0]
